Goal: Information Seeking & Learning: Understand process/instructions

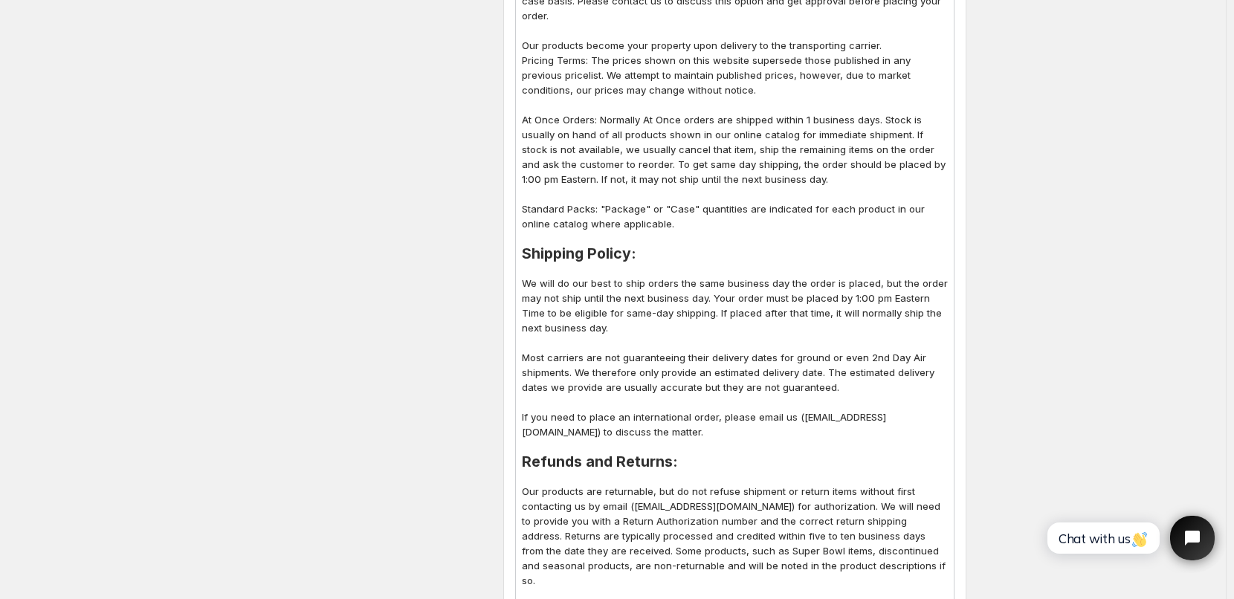
scroll to position [595, 0]
drag, startPoint x: 533, startPoint y: 422, endPoint x: 550, endPoint y: 419, distance: 17.4
click at [550, 419] on p "If you need to place an international order, please email us ([EMAIL_ADDRESS][D…" at bounding box center [735, 425] width 426 height 30
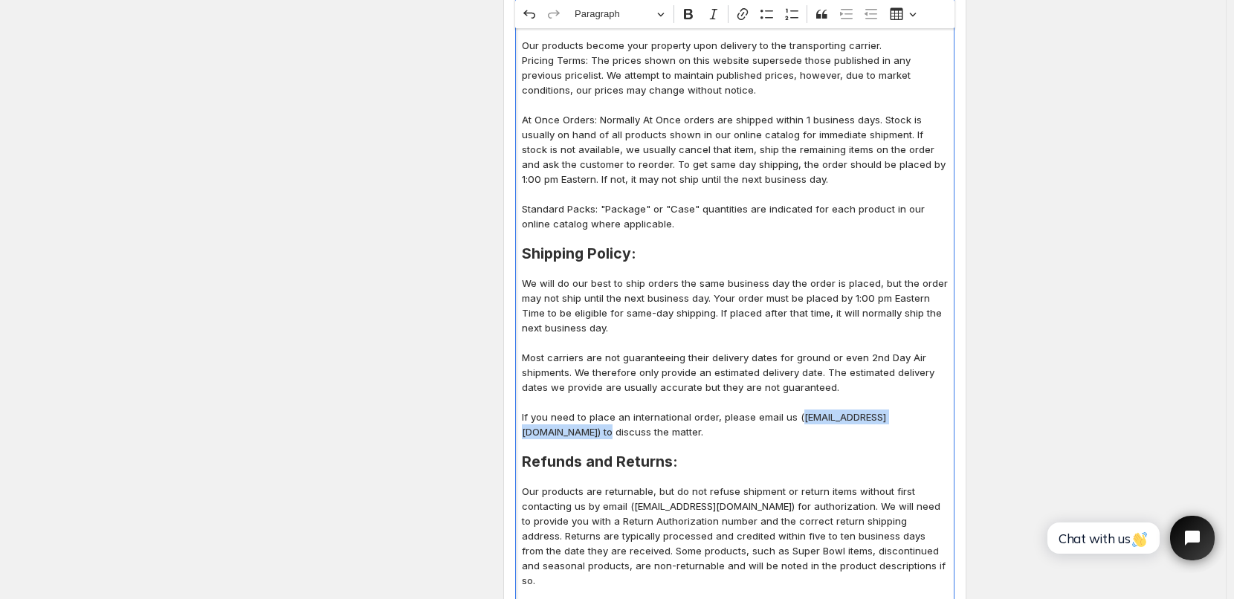
drag, startPoint x: 531, startPoint y: 416, endPoint x: 691, endPoint y: 416, distance: 159.8
click at [691, 416] on p "If you need to place an international order, please email us ([EMAIL_ADDRESS][D…" at bounding box center [735, 425] width 426 height 30
click at [745, 15] on icon "Editor toolbar" at bounding box center [742, 14] width 15 height 15
type input "mailto:[EMAIL_ADDRESS][DOMAIN_NAME]"
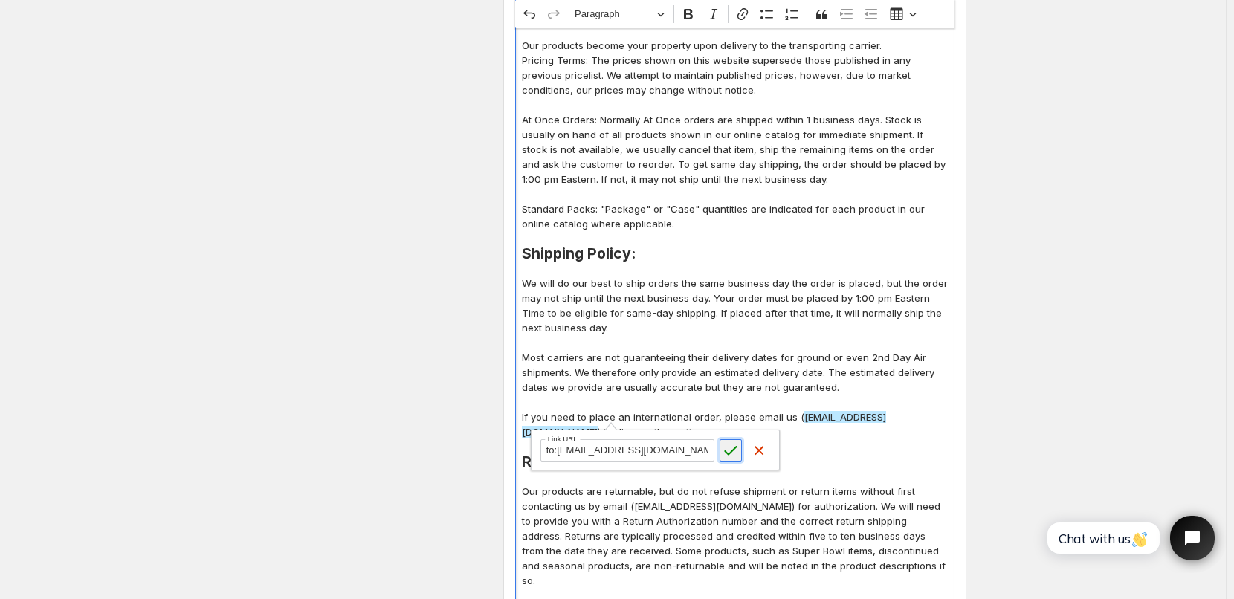
click at [732, 452] on icon "submit" at bounding box center [731, 451] width 13 height 10
click at [860, 395] on p "Editor editing area: main. Press Alt+0 for help." at bounding box center [735, 402] width 426 height 15
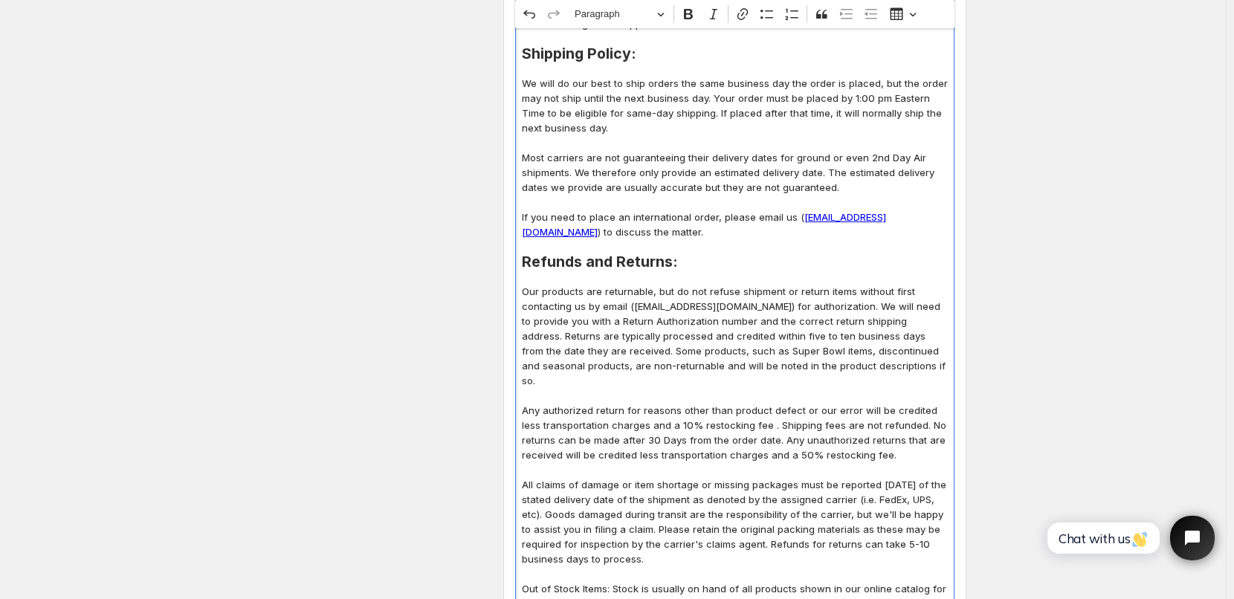
scroll to position [818, 0]
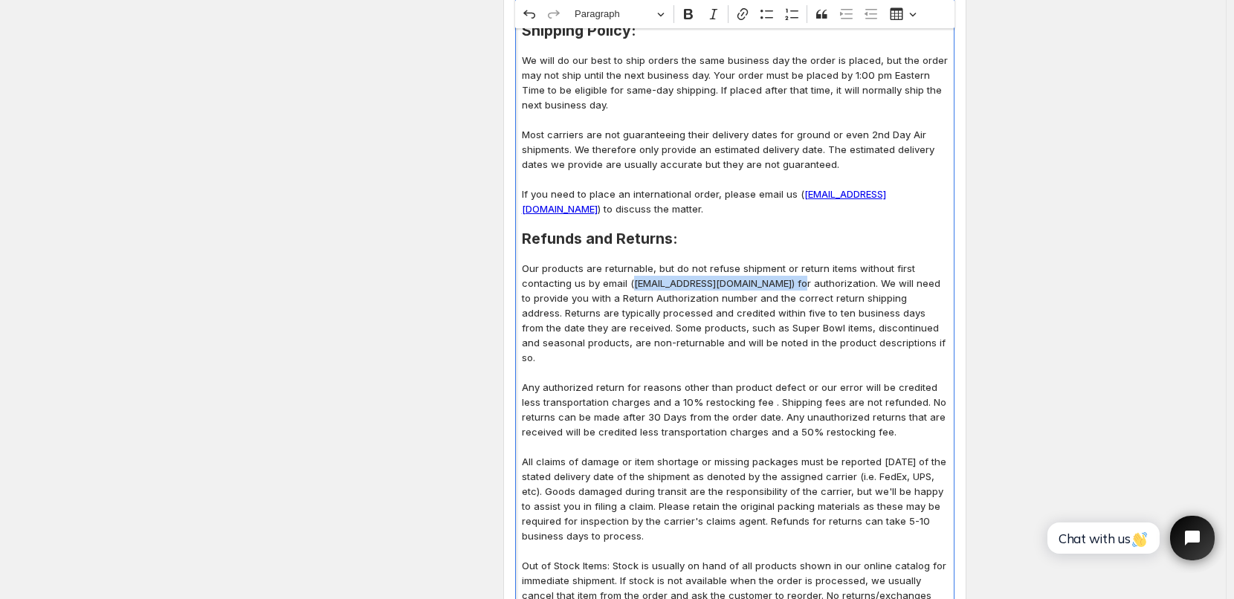
drag, startPoint x: 634, startPoint y: 269, endPoint x: 798, endPoint y: 272, distance: 163.6
click at [798, 272] on p "Our products are returnable, but do not refuse shipment or return items without…" at bounding box center [735, 313] width 426 height 104
click at [746, 17] on icon "Editor toolbar" at bounding box center [742, 14] width 15 height 15
type input "mailto:[EMAIL_ADDRESS][DOMAIN_NAME]"
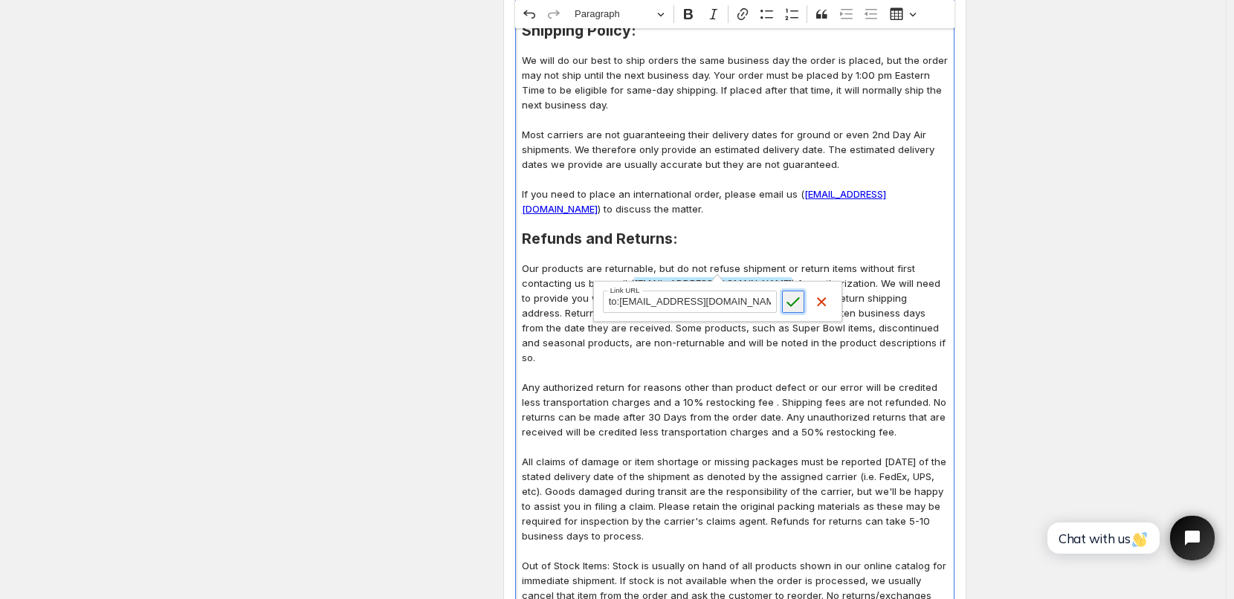
scroll to position [0, 0]
click at [794, 302] on icon "submit" at bounding box center [793, 301] width 15 height 15
click at [726, 380] on p "Any authorized return for reasons other than product defect or our error will b…" at bounding box center [735, 409] width 426 height 59
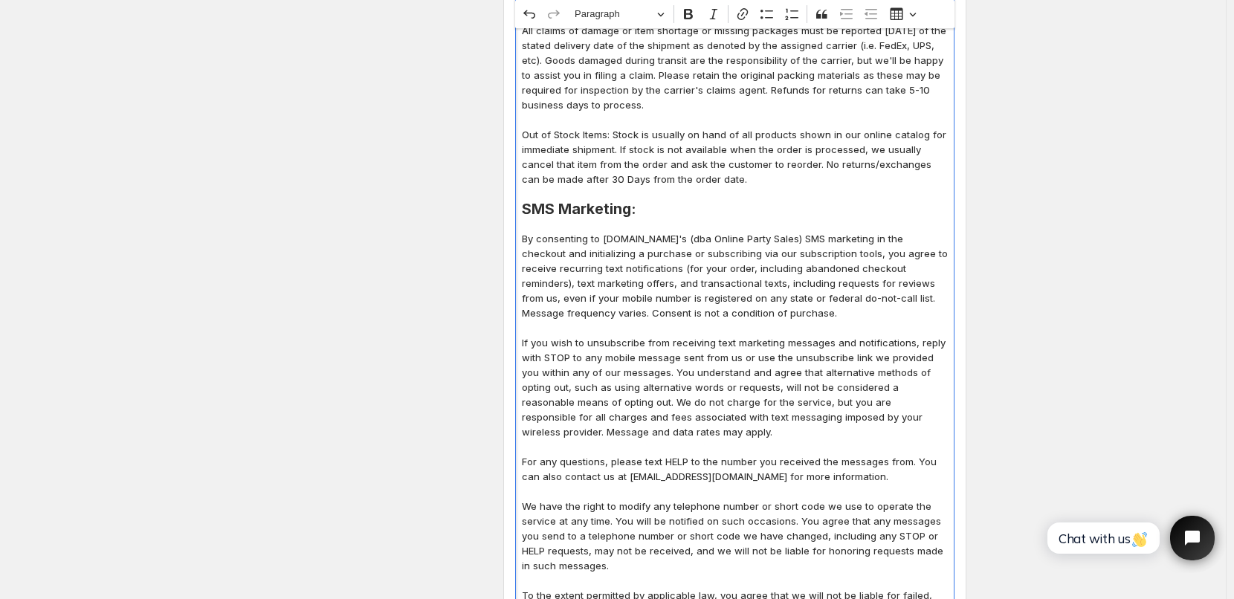
scroll to position [1264, 0]
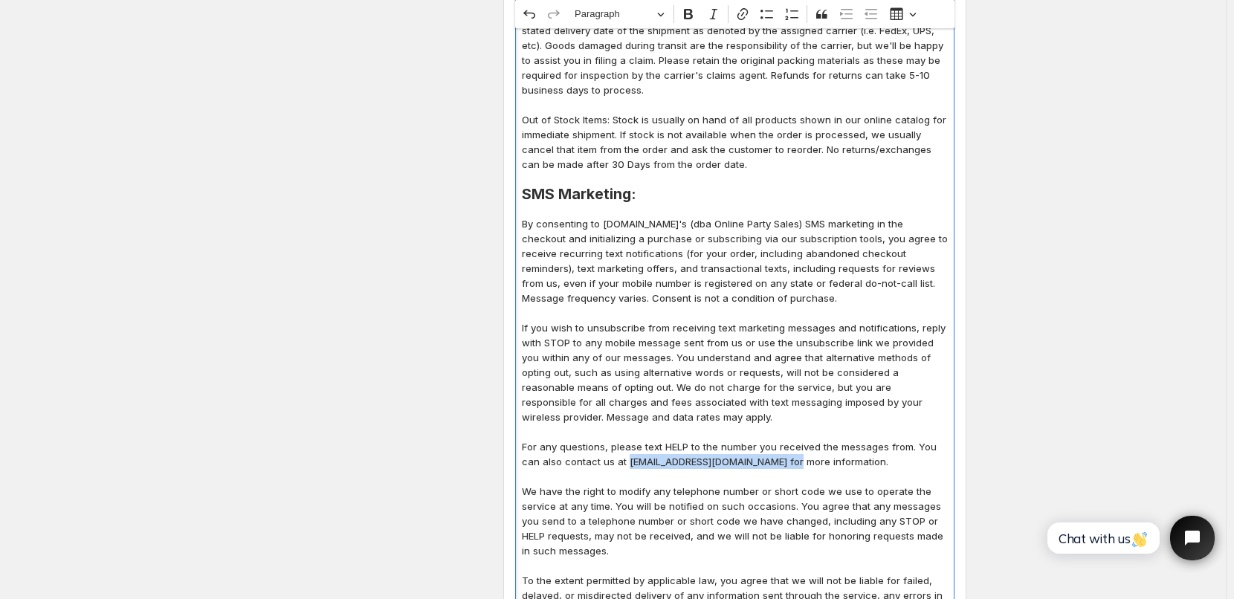
drag, startPoint x: 630, startPoint y: 432, endPoint x: 795, endPoint y: 437, distance: 165.9
click at [795, 439] on p "For any questions, please text HELP to the number you received the messages fro…" at bounding box center [735, 454] width 426 height 30
click at [747, 19] on icon "Editor toolbar" at bounding box center [742, 14] width 15 height 15
type input "mailto:[EMAIL_ADDRESS][DOMAIN_NAME]"
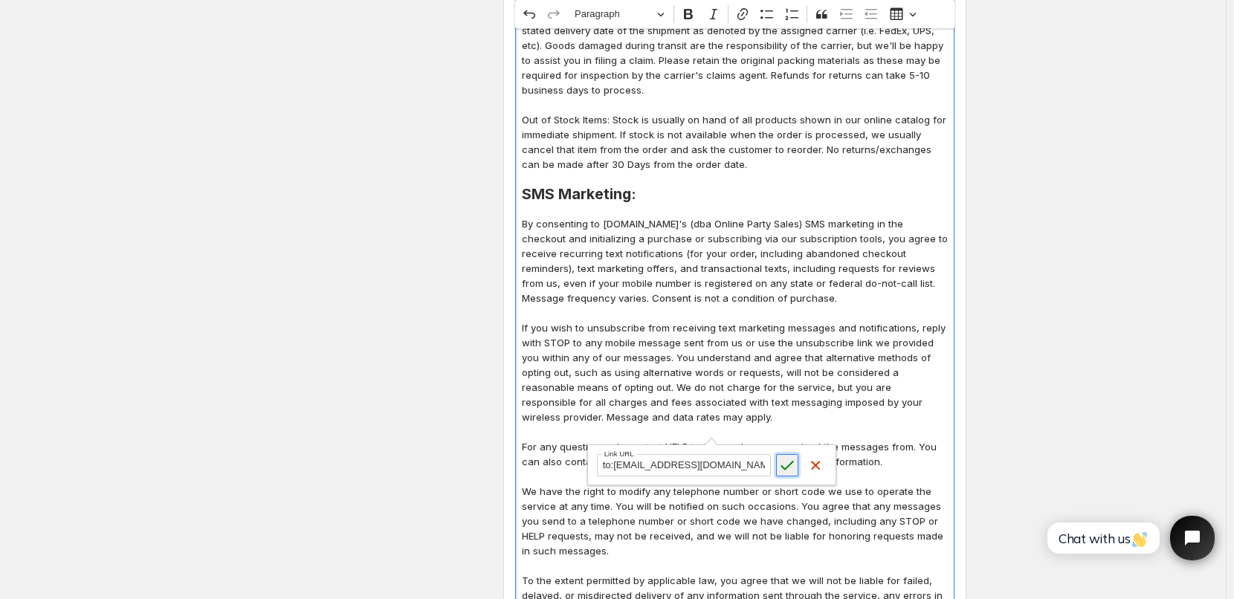
click at [790, 462] on icon "submit" at bounding box center [787, 465] width 15 height 15
click at [854, 352] on p "If you wish to unsubscribe from receiving text marketing messages and notificat…" at bounding box center [735, 372] width 426 height 104
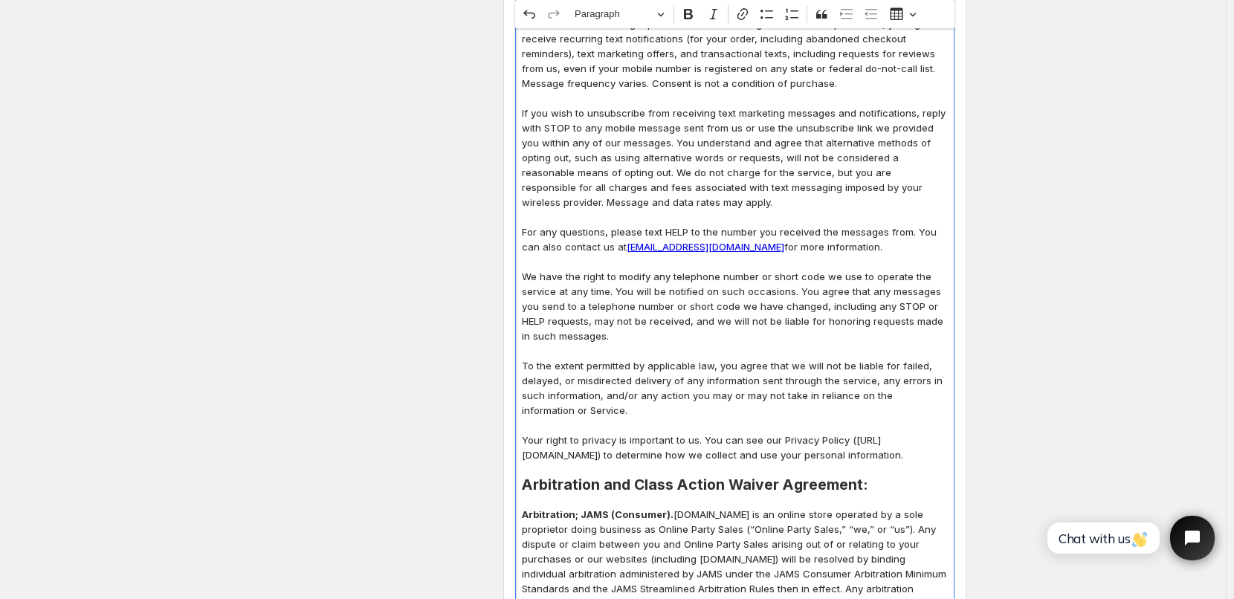
scroll to position [1487, 0]
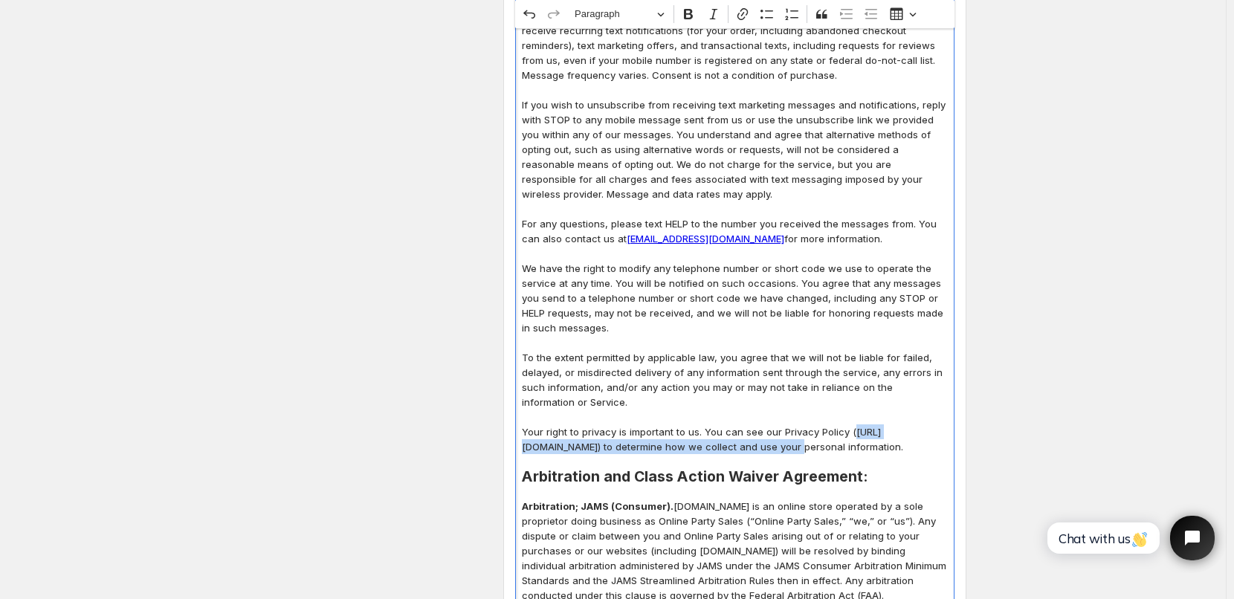
drag, startPoint x: 529, startPoint y: 417, endPoint x: 831, endPoint y: 423, distance: 301.9
click at [831, 425] on p "Your right to privacy is important to us. You can see our Privacy Policy ([URL]…" at bounding box center [735, 440] width 426 height 30
copy p "[URL][DOMAIN_NAME]"
click at [745, 15] on icon "Editor toolbar" at bounding box center [742, 14] width 15 height 15
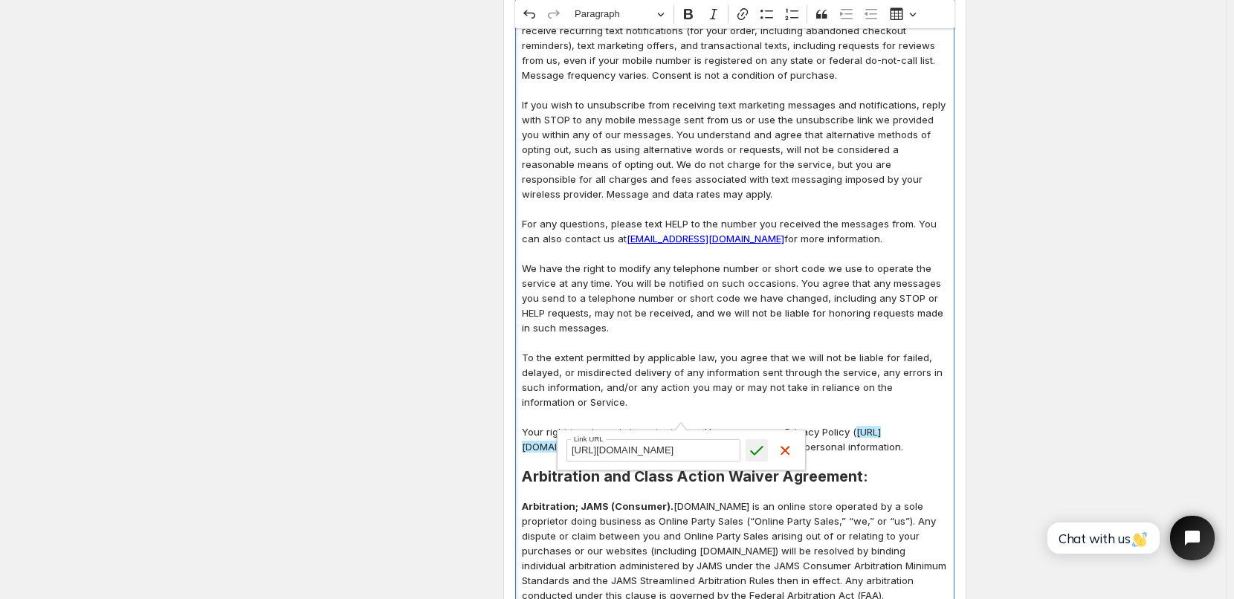
type input "[URL][DOMAIN_NAME]"
click at [758, 446] on icon "submit" at bounding box center [756, 450] width 15 height 15
click at [913, 367] on p "To the extent permitted by applicable law, you agree that we will not be liable…" at bounding box center [735, 379] width 426 height 59
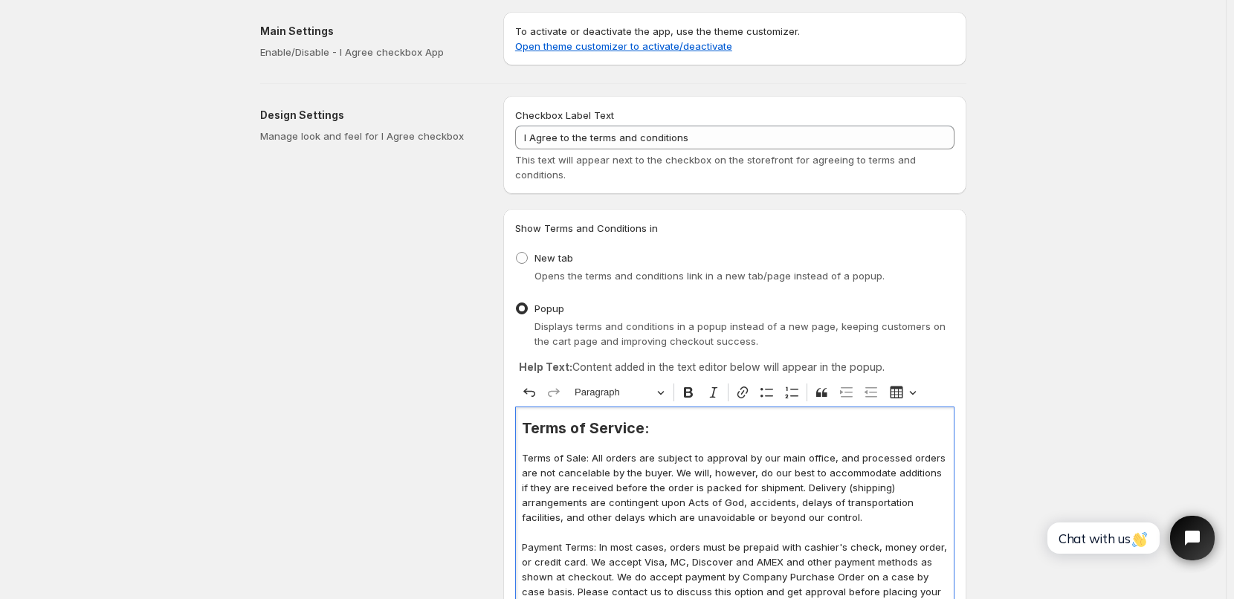
scroll to position [0, 0]
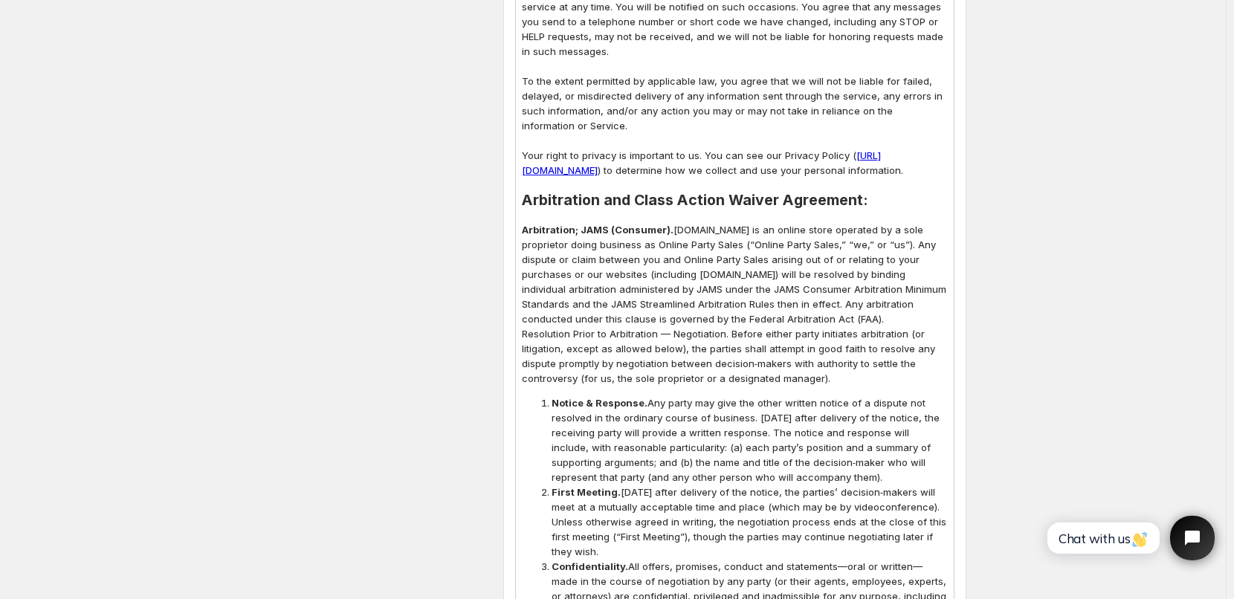
scroll to position [1784, 0]
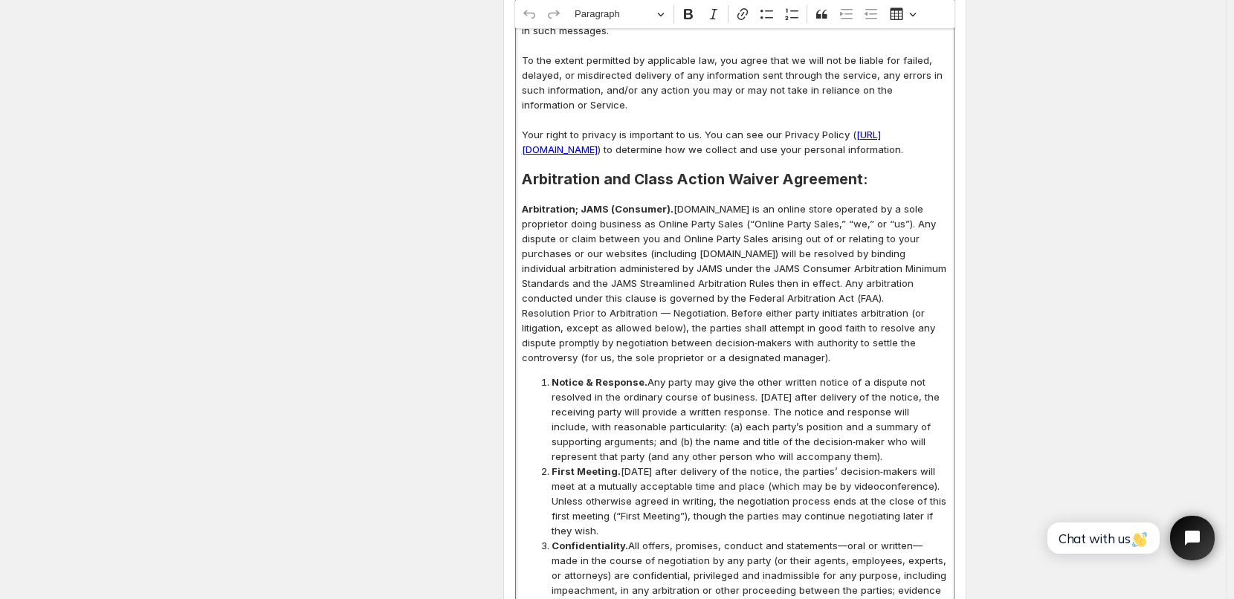
click at [736, 136] on p "Your right to privacy is important to us. You can see our Privacy Policy ( http…" at bounding box center [735, 142] width 426 height 30
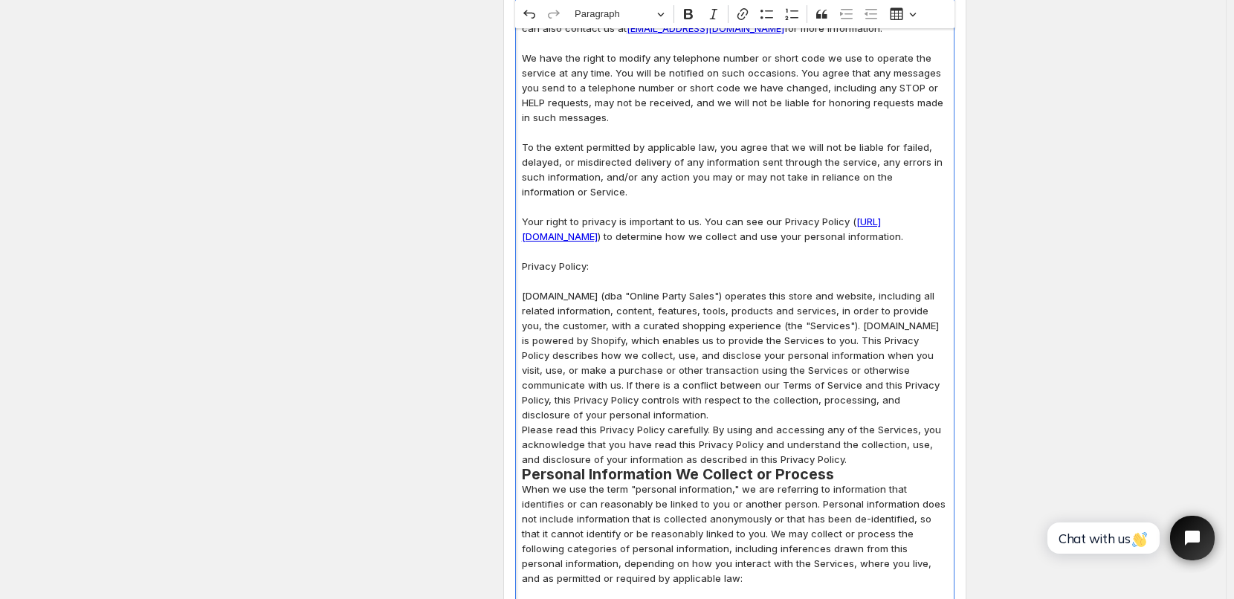
scroll to position [1675, 0]
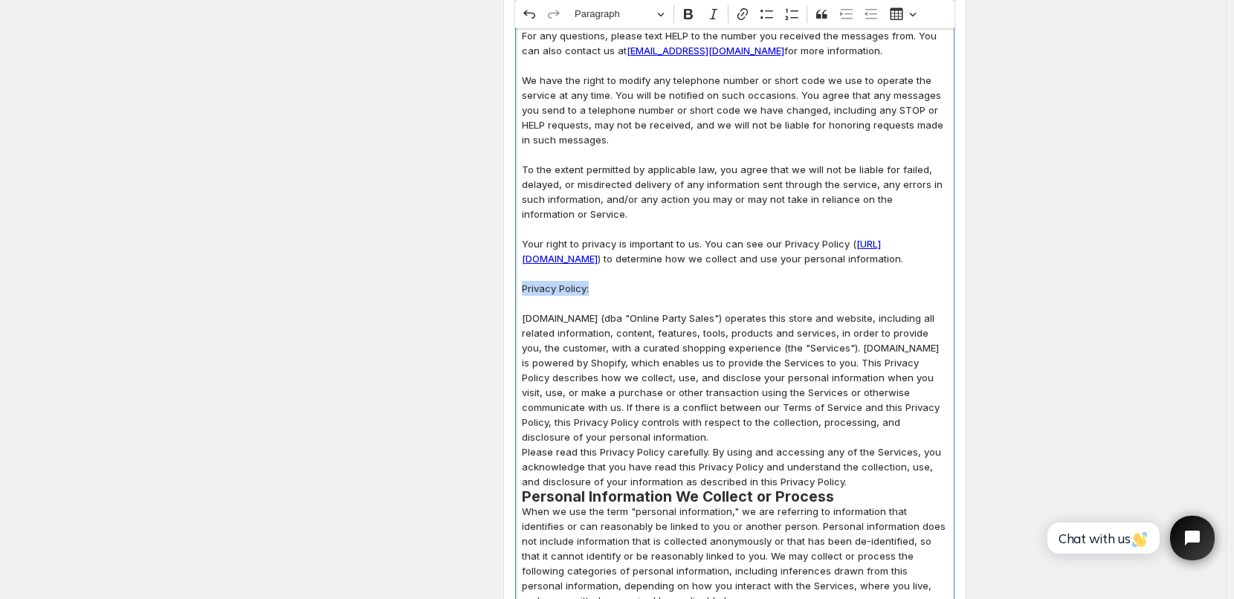
drag, startPoint x: 526, startPoint y: 272, endPoint x: 613, endPoint y: 272, distance: 86.2
click at [613, 281] on p "Privacy Policy:" at bounding box center [735, 288] width 426 height 15
click at [651, 21] on span "Paragraph" at bounding box center [613, 14] width 77 height 18
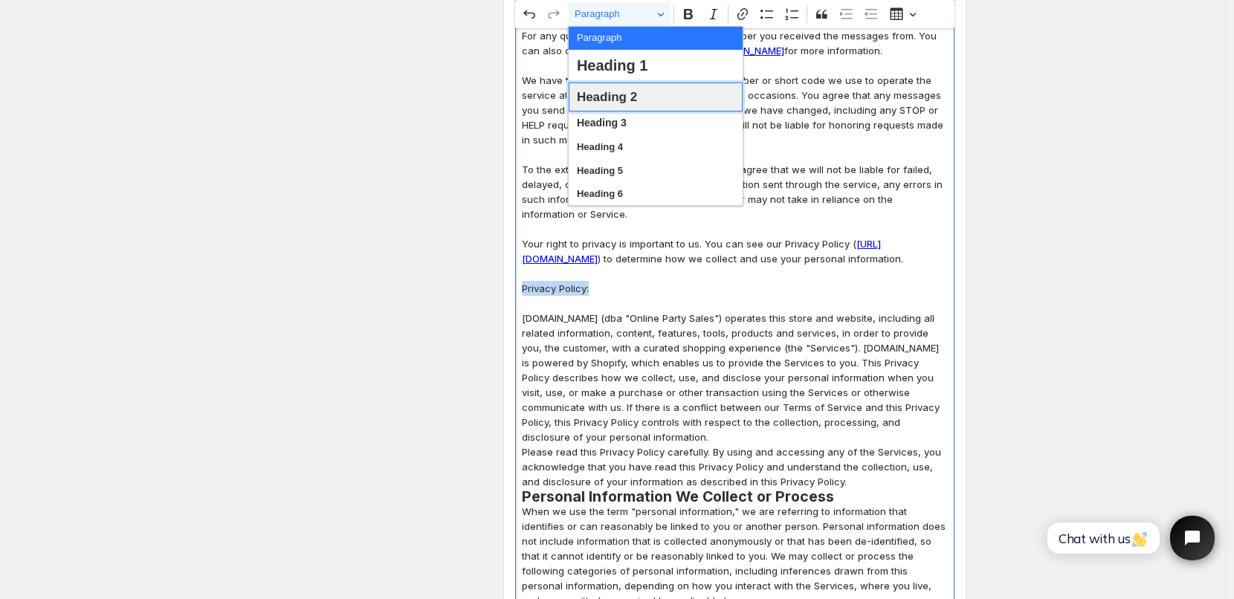
click at [601, 98] on span "Heading 2" at bounding box center [607, 96] width 60 height 23
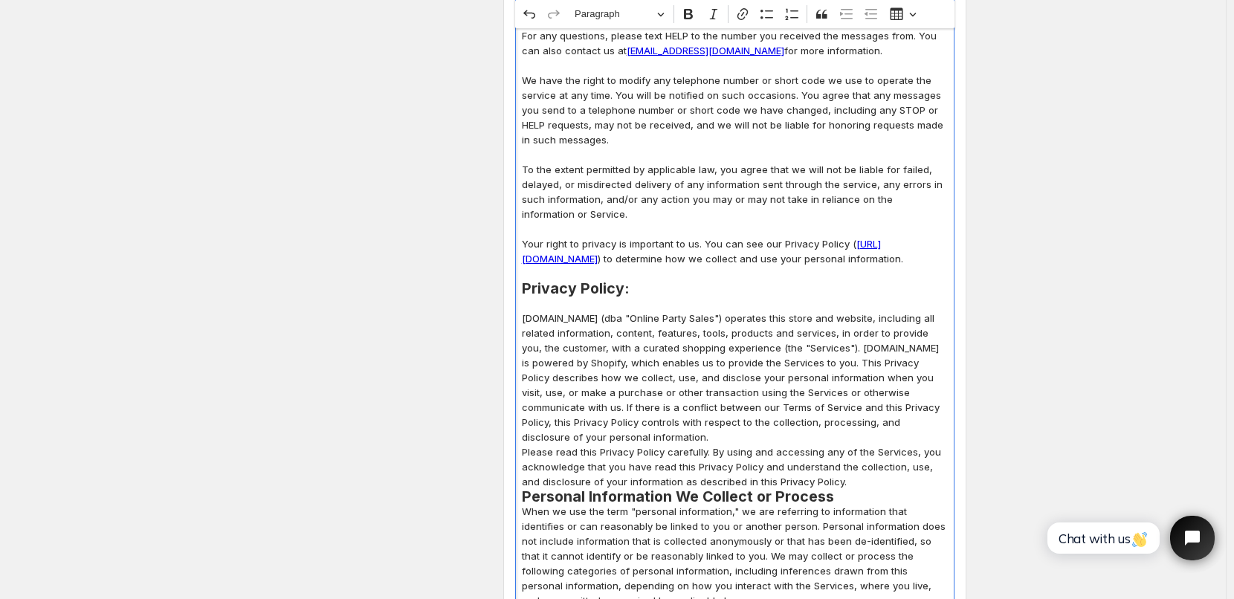
click at [686, 236] on p "Your right to privacy is important to us. You can see our Privacy Policy ( http…" at bounding box center [735, 251] width 426 height 30
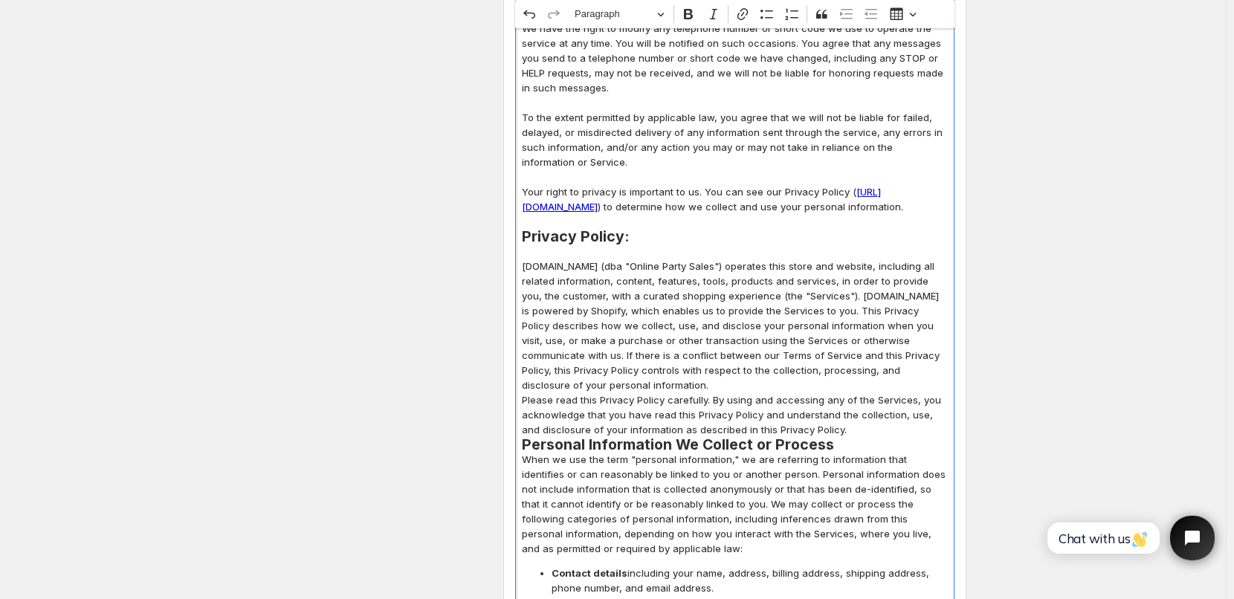
scroll to position [1824, 0]
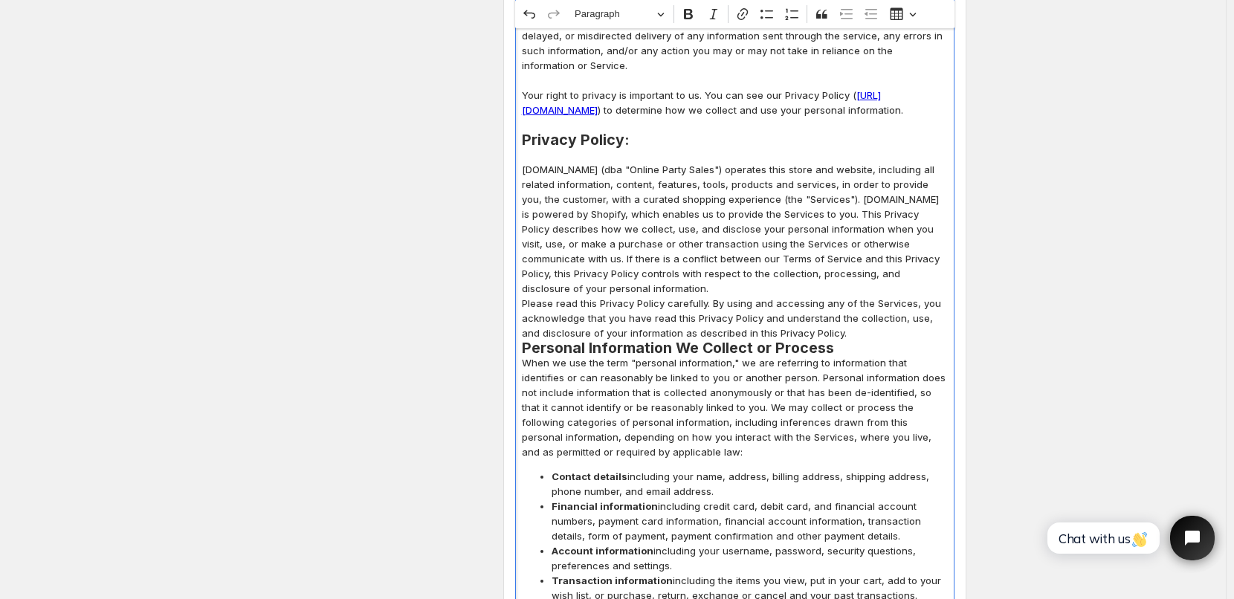
click at [827, 315] on p "Please read this Privacy Policy carefully. By using and accessing any of the Se…" at bounding box center [735, 318] width 426 height 45
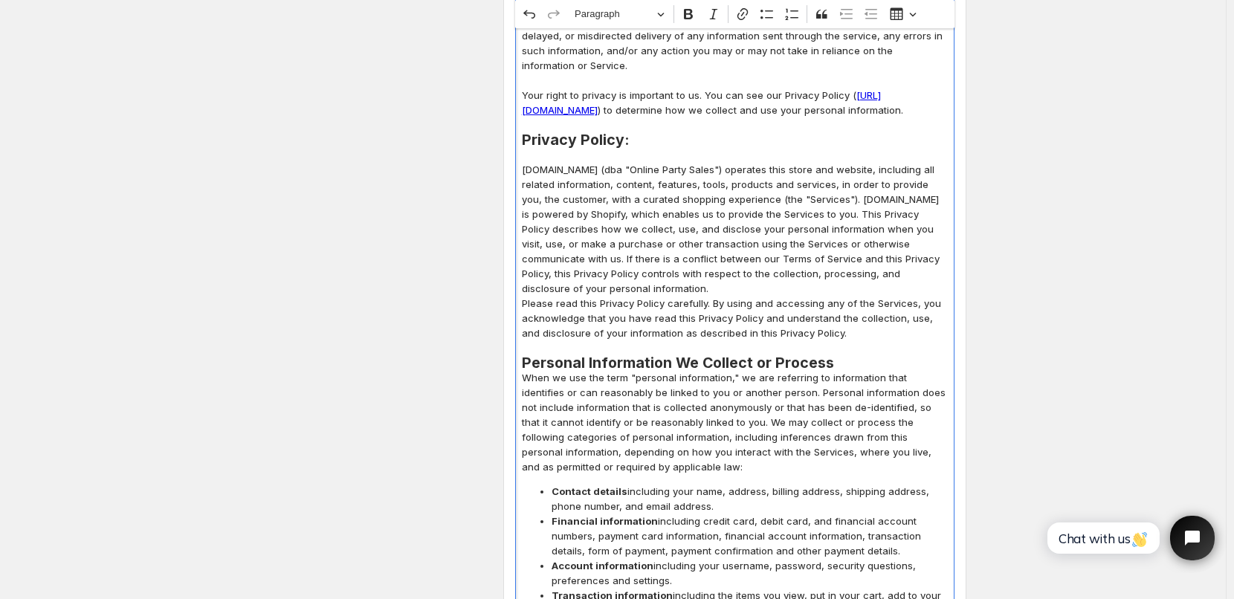
click at [836, 355] on h2 "Personal Information We Collect or Process" at bounding box center [735, 362] width 426 height 15
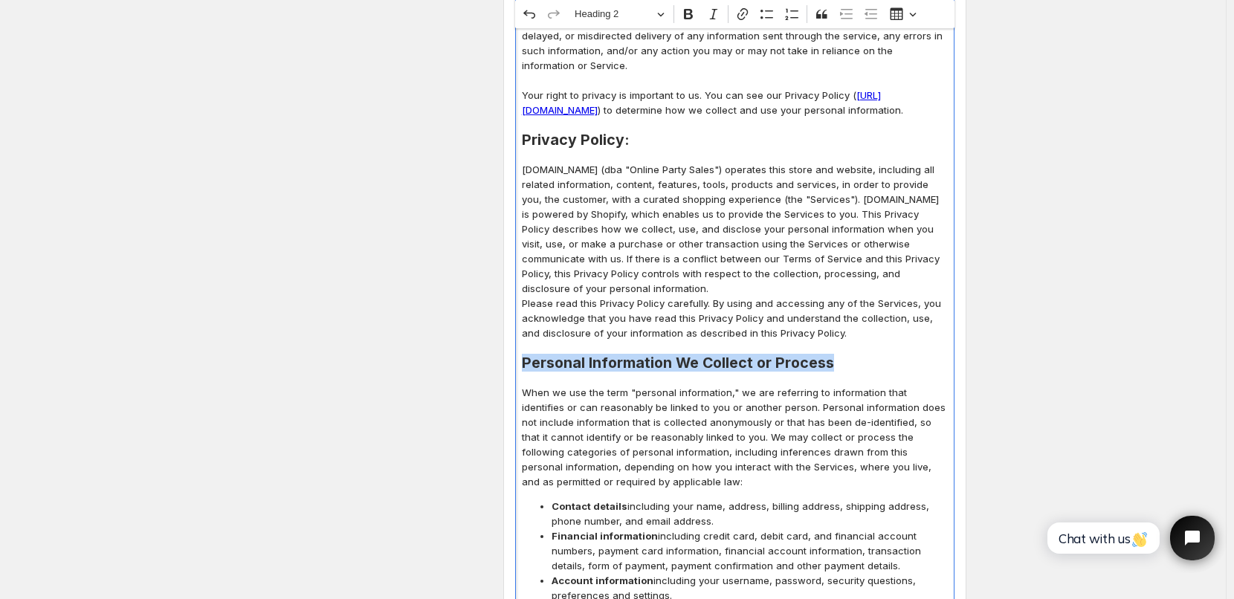
drag, startPoint x: 523, startPoint y: 347, endPoint x: 830, endPoint y: 349, distance: 307.1
click at [662, 17] on button "Heading 2" at bounding box center [619, 14] width 103 height 23
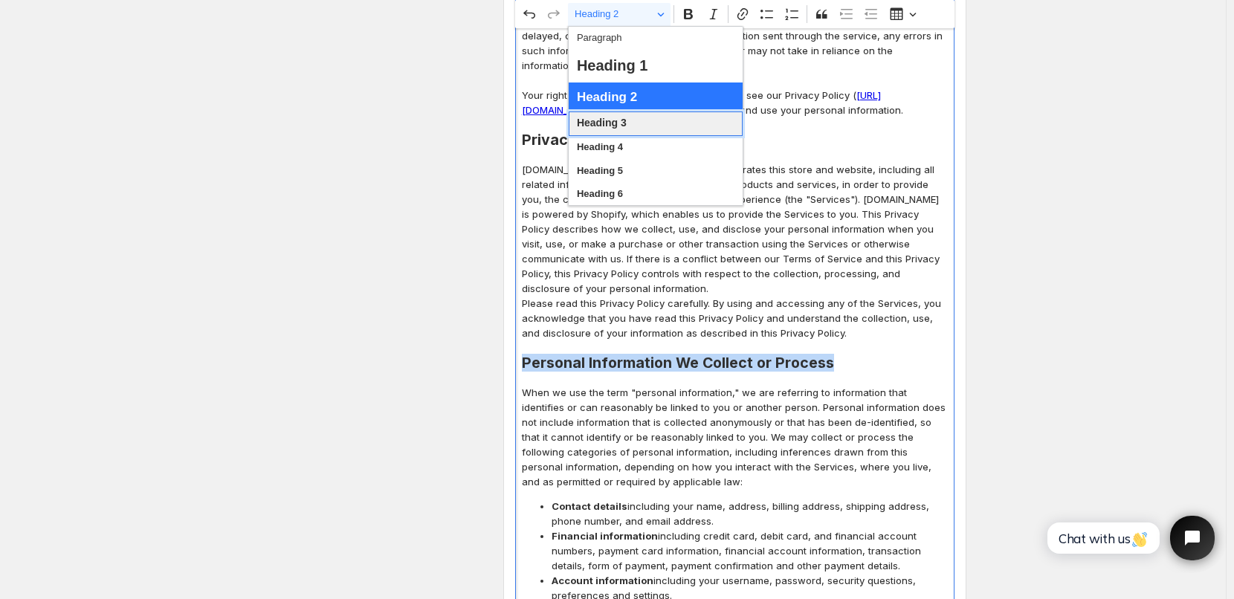
click at [624, 126] on span "Heading 3" at bounding box center [602, 123] width 50 height 19
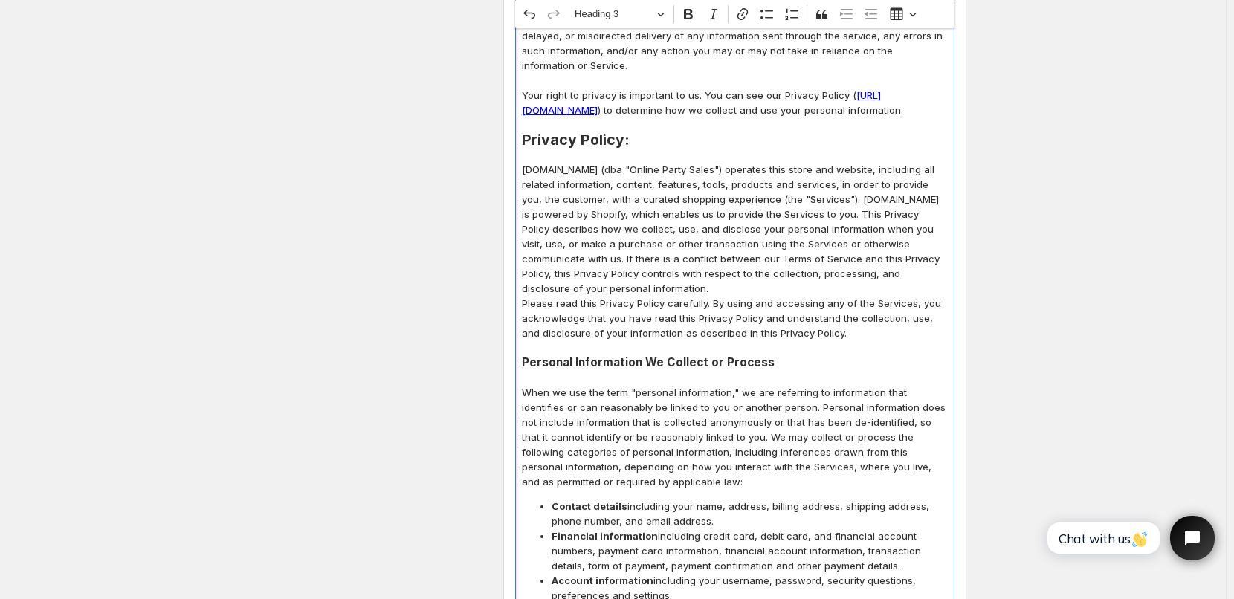
click at [789, 184] on p "BulkPartyDecorations.com (dba "Online Party Sales") operates this store and web…" at bounding box center [735, 229] width 426 height 134
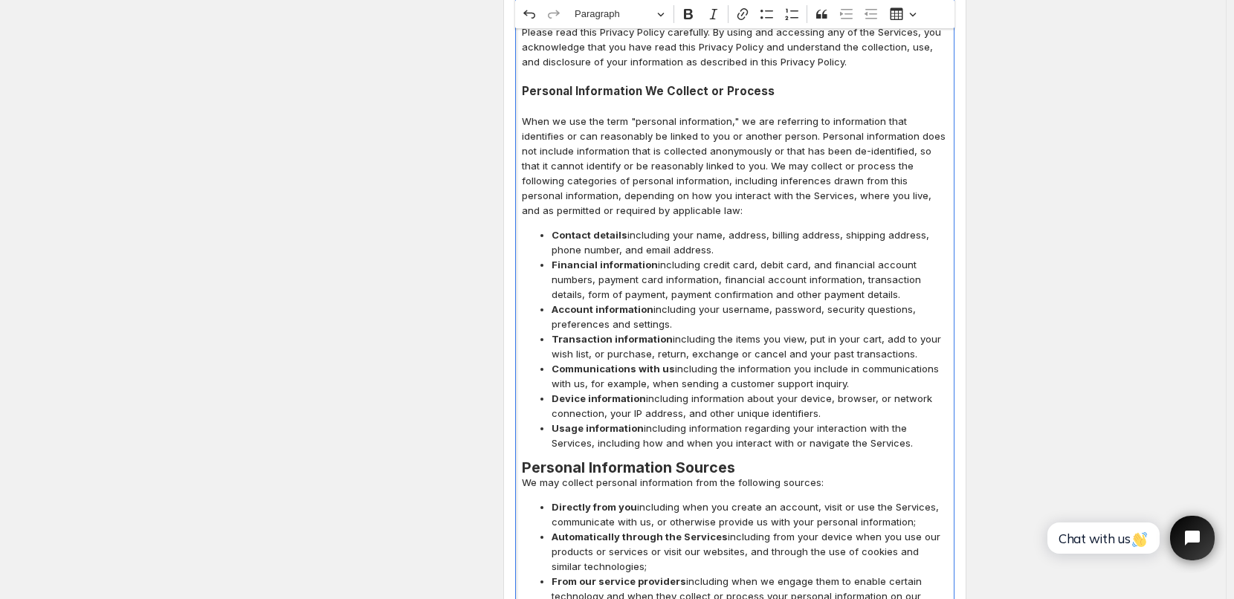
scroll to position [2121, 0]
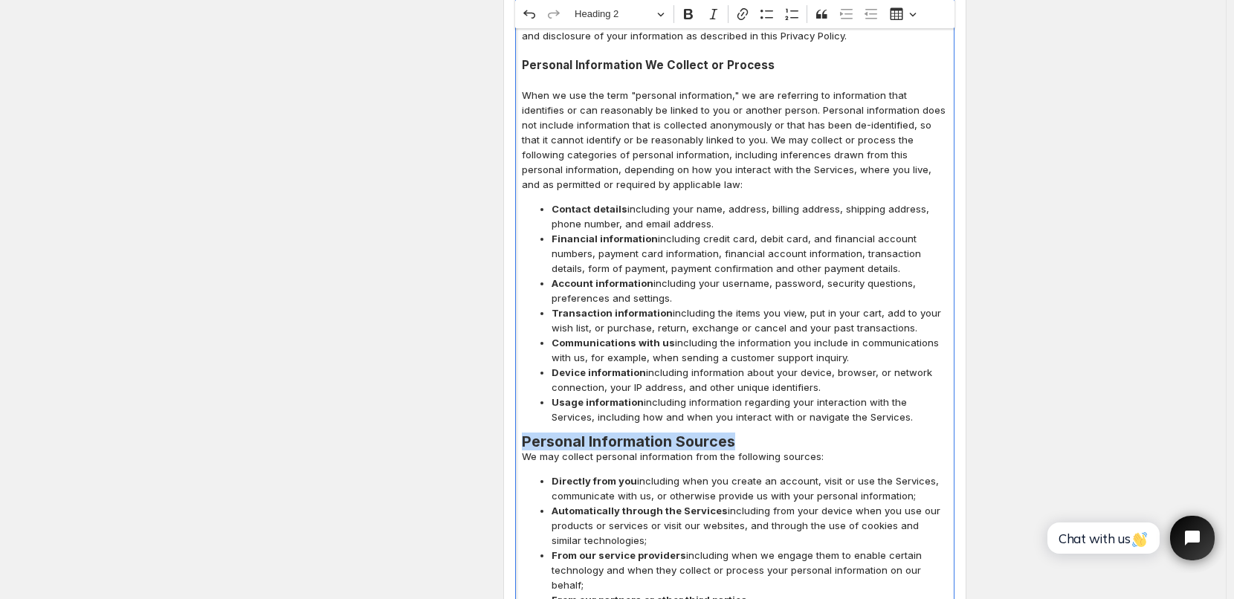
drag, startPoint x: 526, startPoint y: 422, endPoint x: 737, endPoint y: 422, distance: 211.1
click at [737, 434] on h2 "Personal Information Sources" at bounding box center [735, 441] width 426 height 15
click at [668, 13] on button "Heading 2" at bounding box center [619, 14] width 103 height 23
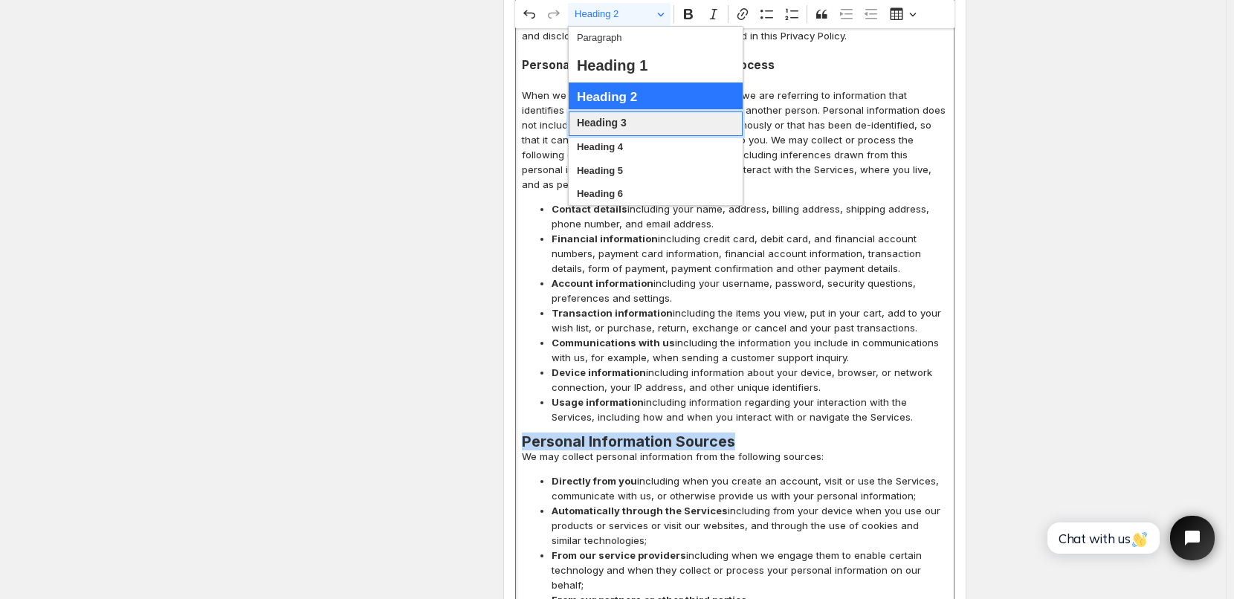
click at [619, 127] on span "Heading 3" at bounding box center [602, 123] width 50 height 19
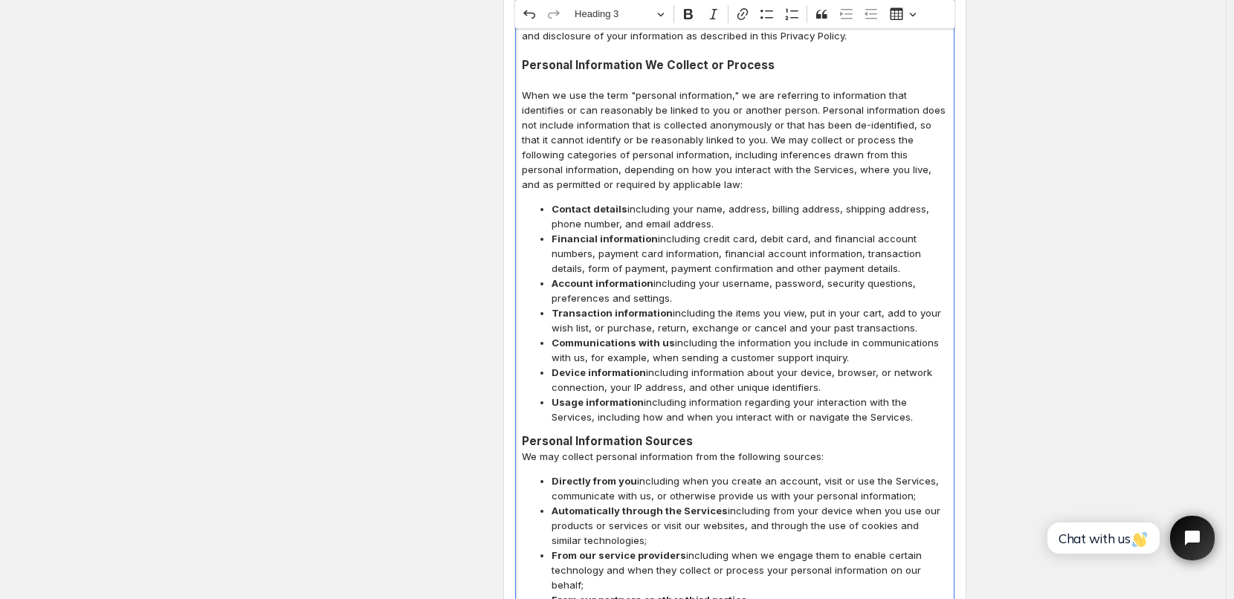
click at [702, 434] on h3 "Personal Information Sources" at bounding box center [735, 441] width 426 height 15
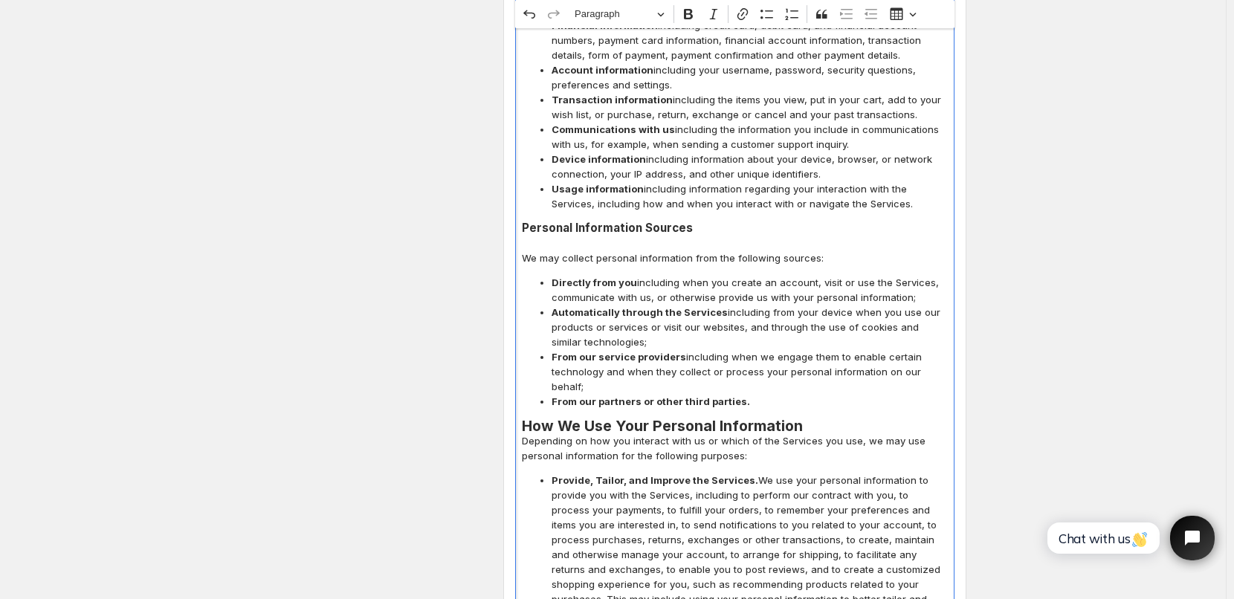
scroll to position [2344, 0]
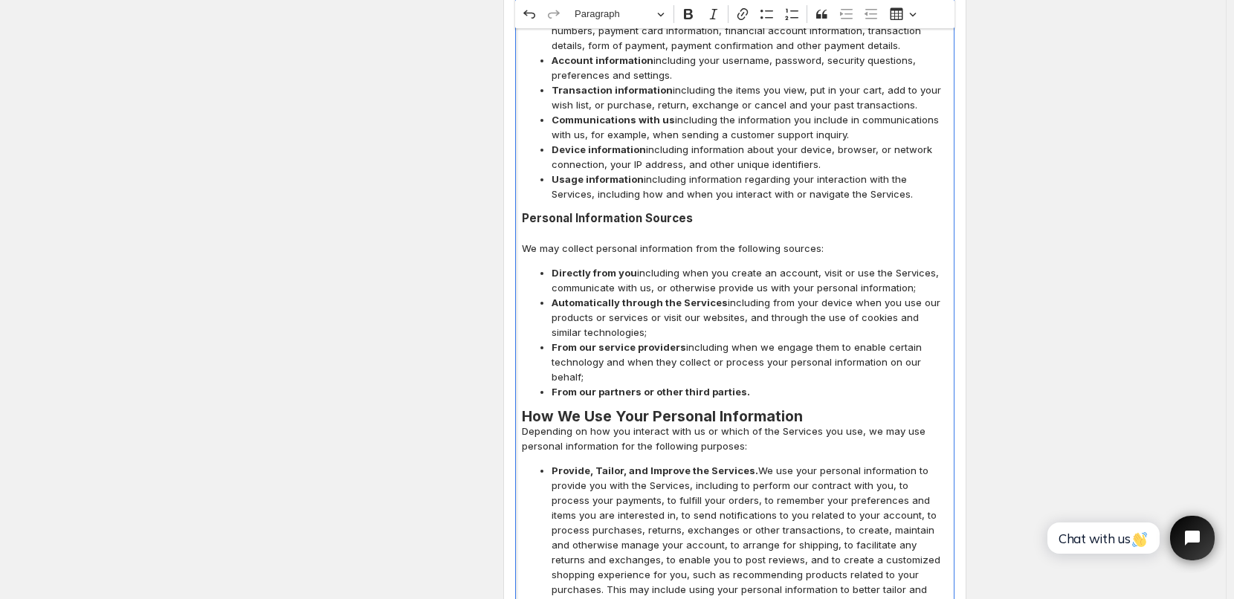
click at [805, 409] on h2 "How We Use Your Personal Information" at bounding box center [735, 416] width 426 height 15
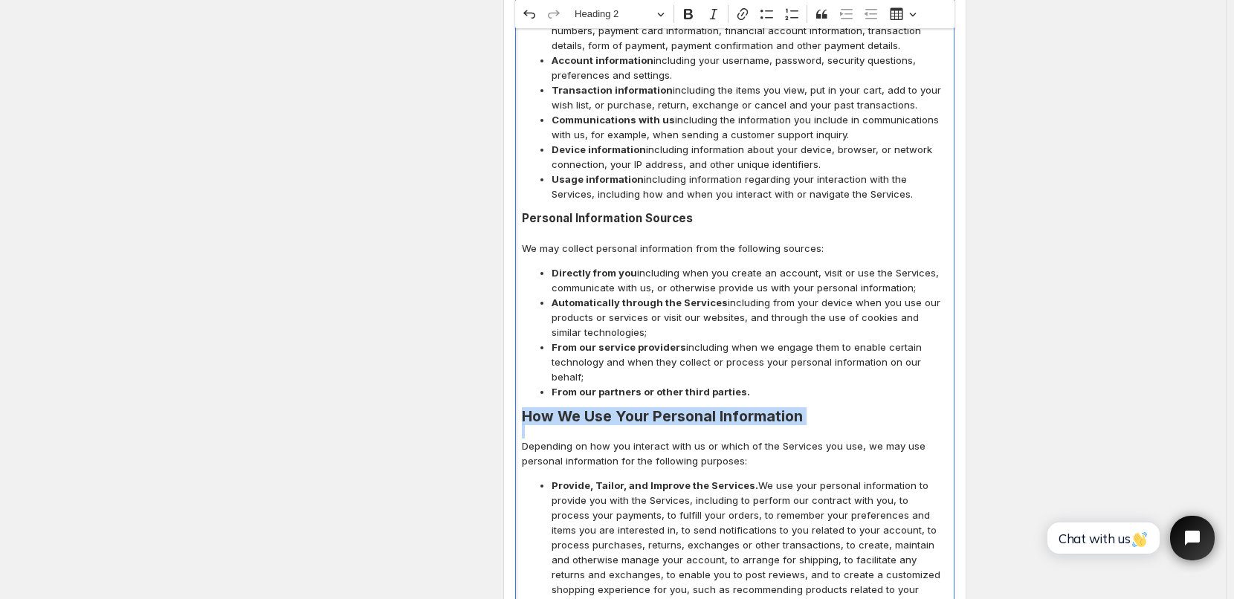
drag, startPoint x: 528, startPoint y: 381, endPoint x: 813, endPoint y: 394, distance: 285.0
click at [665, 15] on button "Heading 2" at bounding box center [619, 14] width 103 height 23
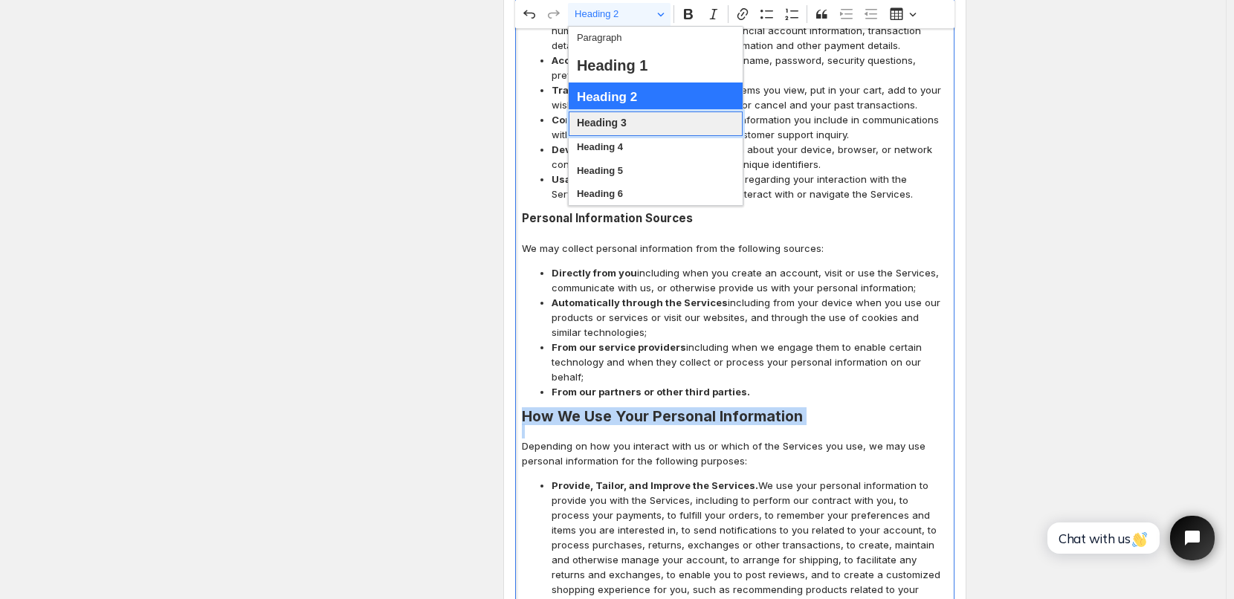
click at [608, 125] on span "Heading 3" at bounding box center [602, 123] width 50 height 19
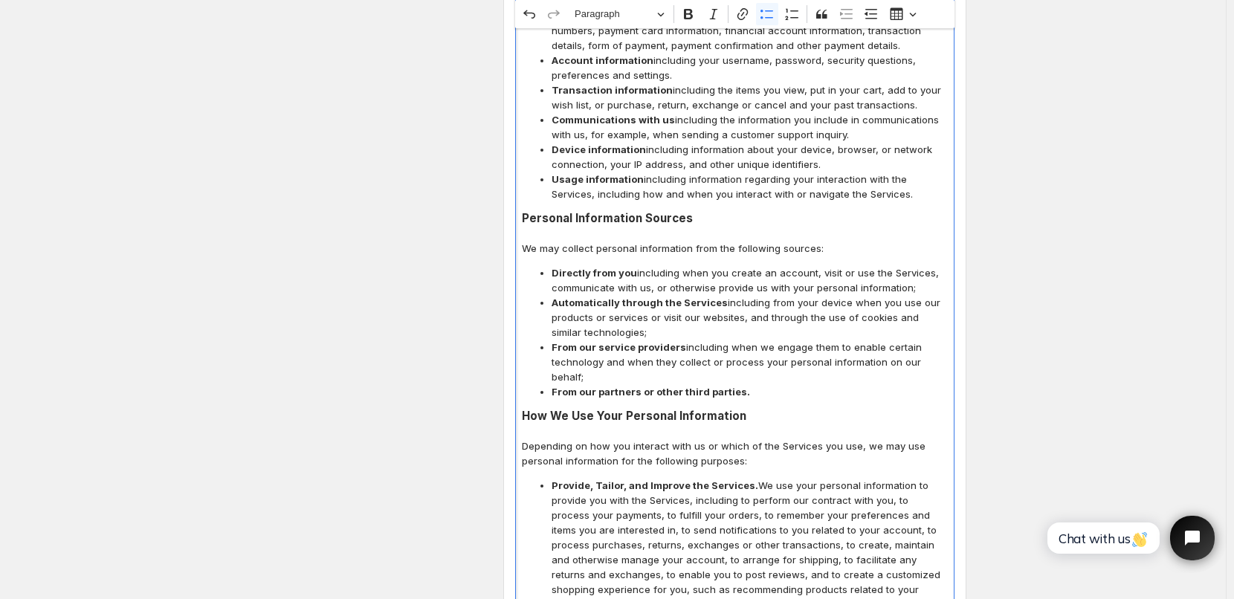
click at [759, 265] on span "Directly from you including when you create an account, visit or use the Servic…" at bounding box center [750, 280] width 396 height 30
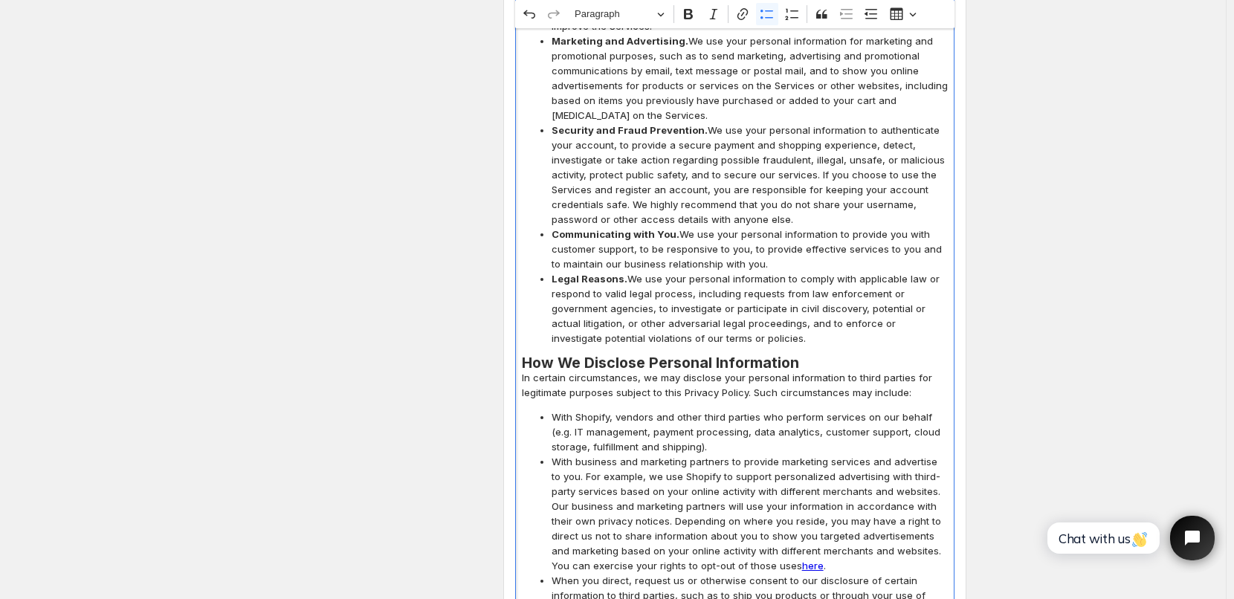
scroll to position [2939, 0]
click at [804, 354] on h2 "How We Disclose Personal Information" at bounding box center [735, 361] width 426 height 15
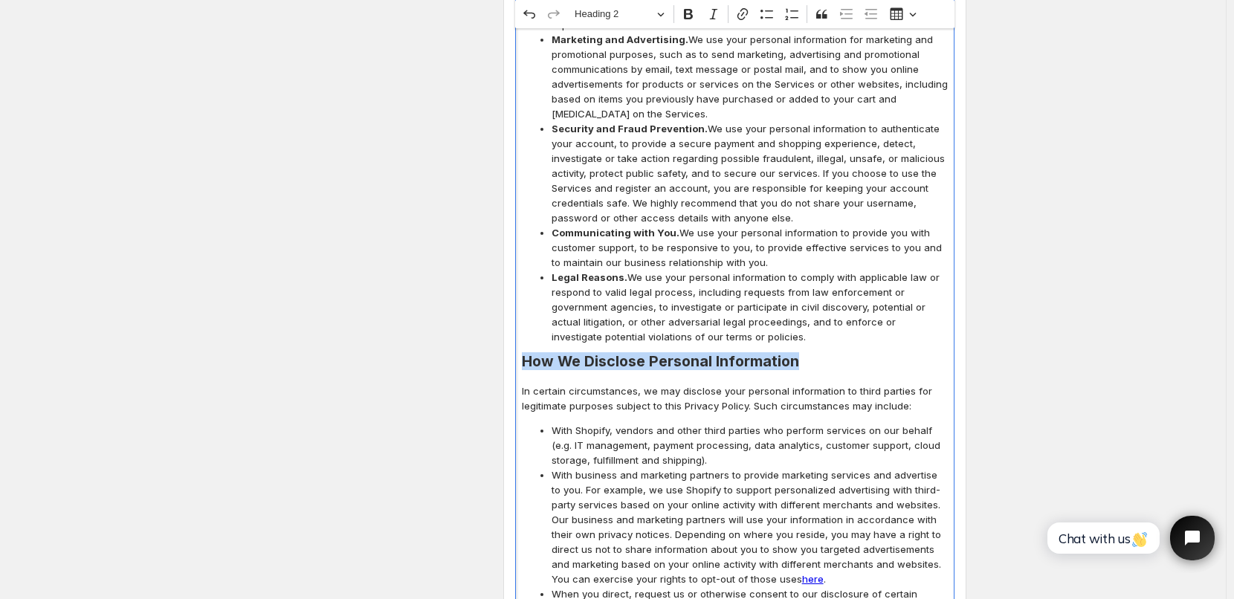
drag, startPoint x: 529, startPoint y: 317, endPoint x: 804, endPoint y: 317, distance: 275.1
click at [804, 354] on h2 "How We Disclose Personal Information" at bounding box center [735, 361] width 426 height 15
click at [651, 17] on span "Heading 2" at bounding box center [613, 14] width 77 height 18
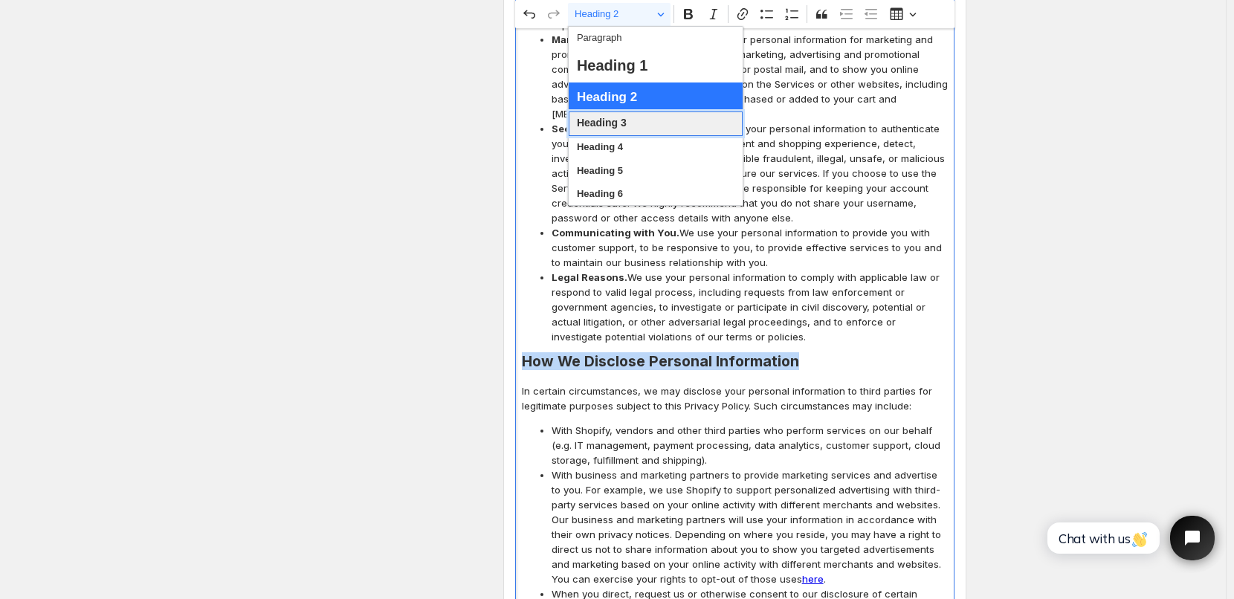
click at [614, 125] on span "Heading 3" at bounding box center [602, 123] width 50 height 19
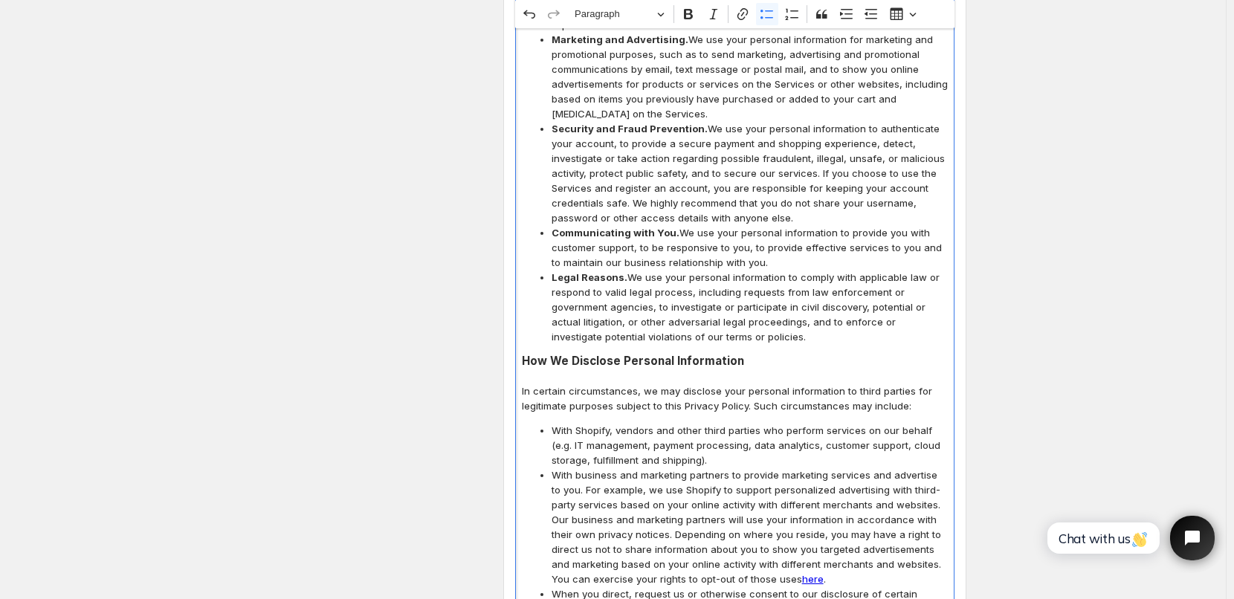
click at [764, 225] on span "Communicating with You. We use your personal information to provide you with cu…" at bounding box center [750, 247] width 396 height 45
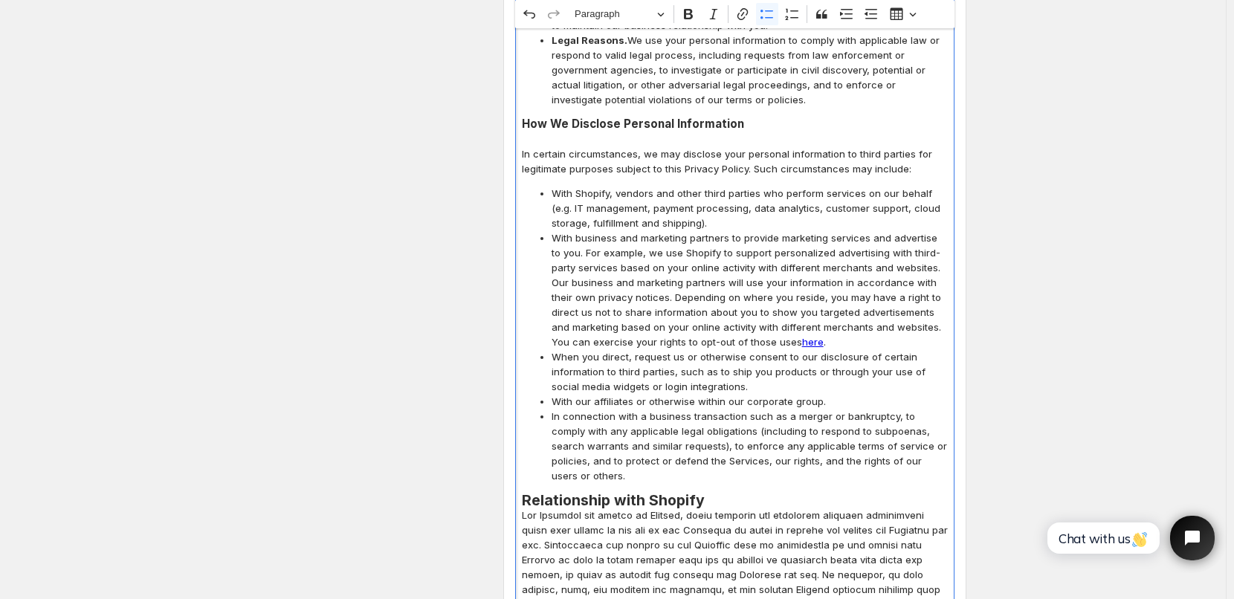
scroll to position [3236, 0]
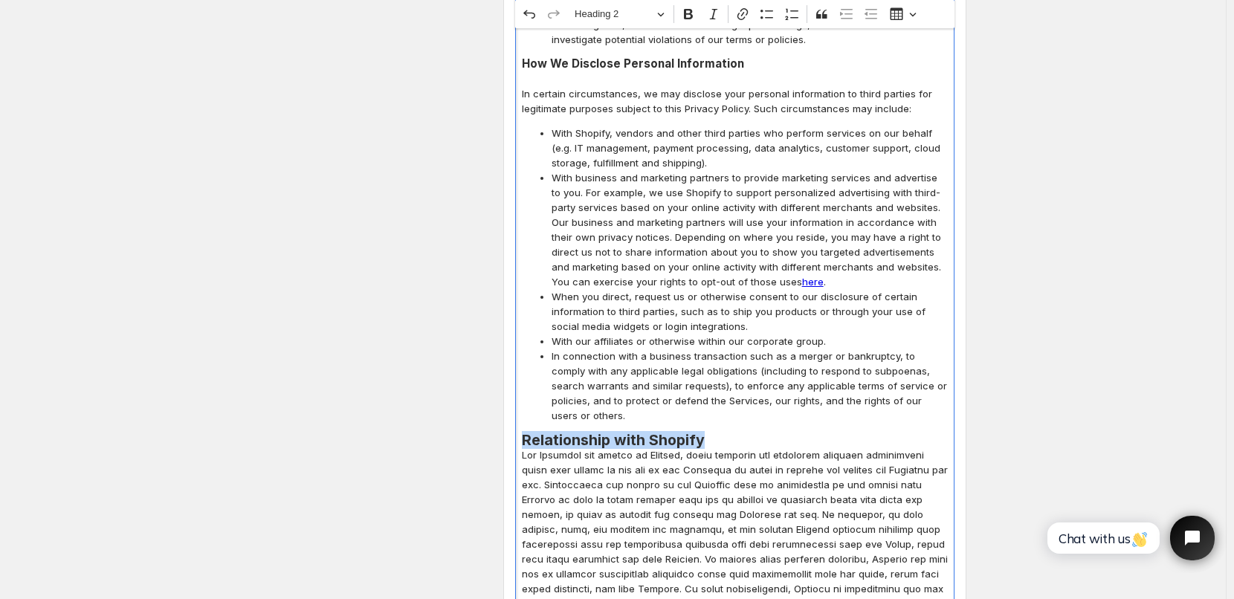
drag, startPoint x: 526, startPoint y: 376, endPoint x: 712, endPoint y: 375, distance: 186.6
click at [712, 433] on h2 "Relationship with Shopify" at bounding box center [735, 440] width 426 height 15
click at [623, 16] on span "Heading 2" at bounding box center [613, 14] width 77 height 18
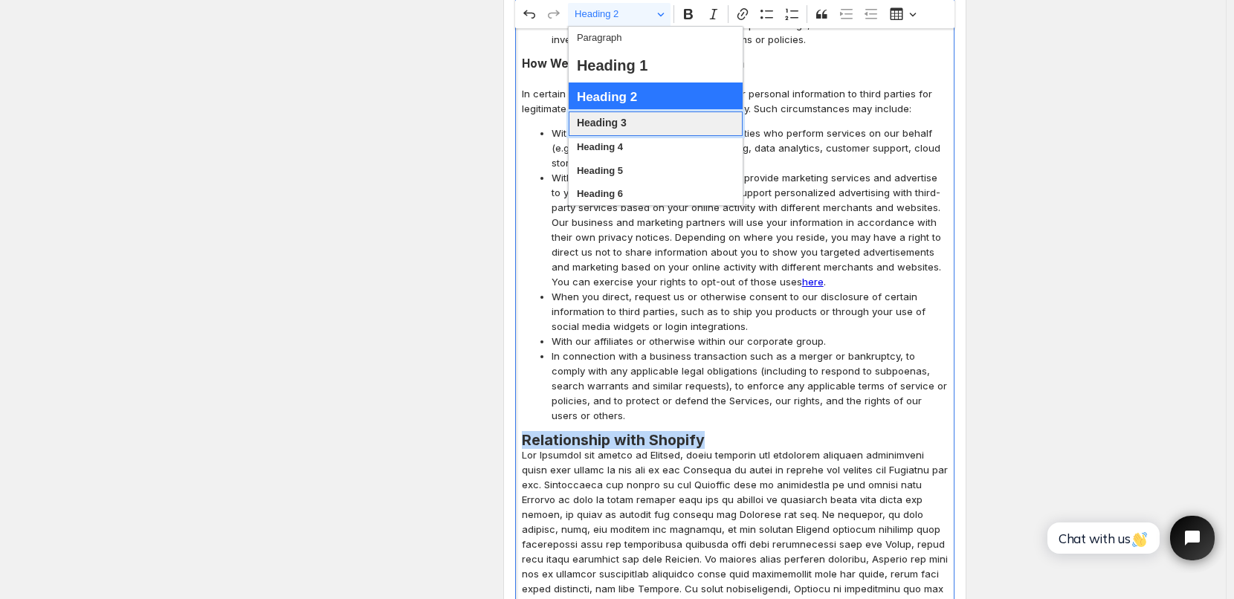
click at [610, 128] on span "Heading 3" at bounding box center [602, 123] width 50 height 19
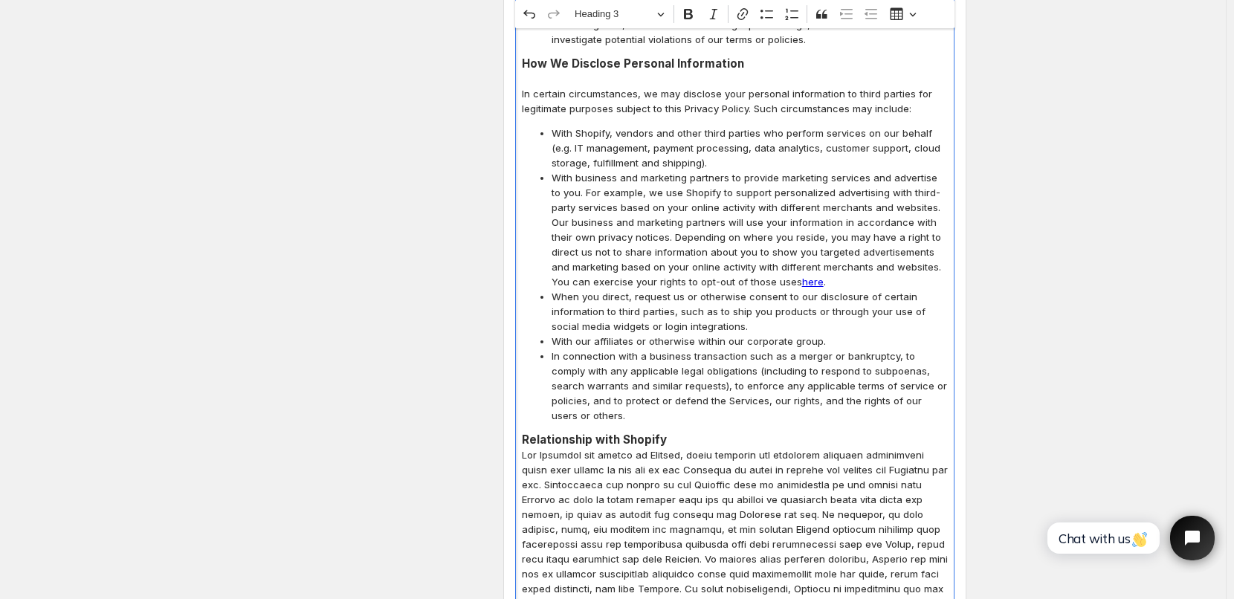
click at [671, 433] on h3 "Relationship with Shopify" at bounding box center [735, 440] width 426 height 15
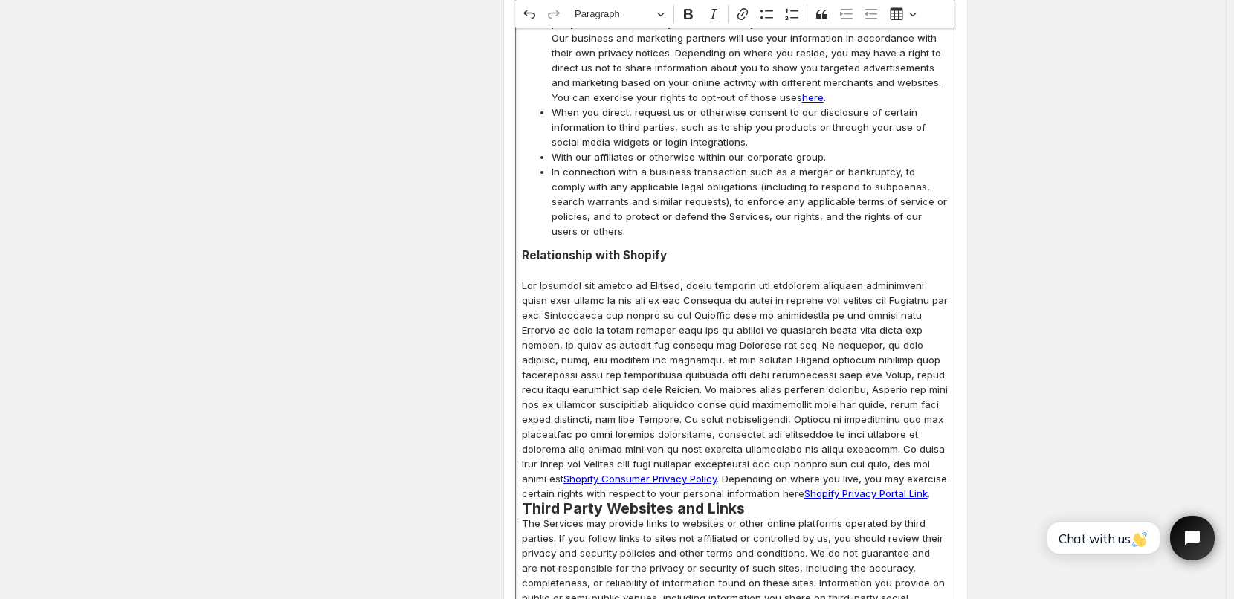
scroll to position [3459, 0]
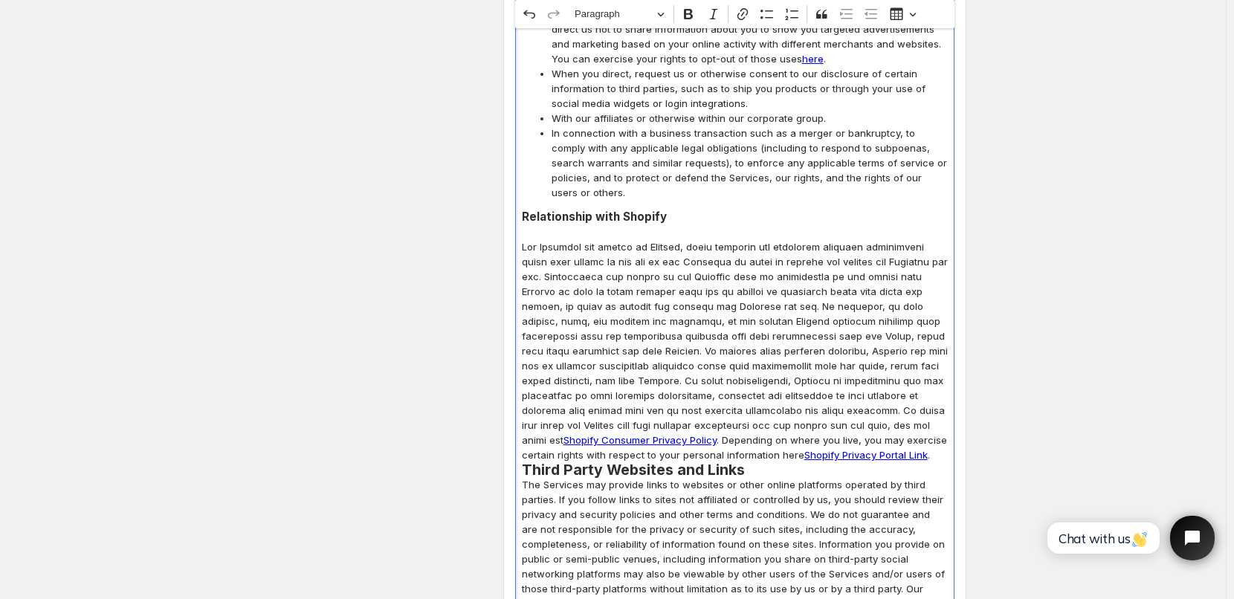
click at [804, 396] on p "Shopify Consumer Privacy Policy . Depending on where you live, you may exercise…" at bounding box center [735, 350] width 426 height 223
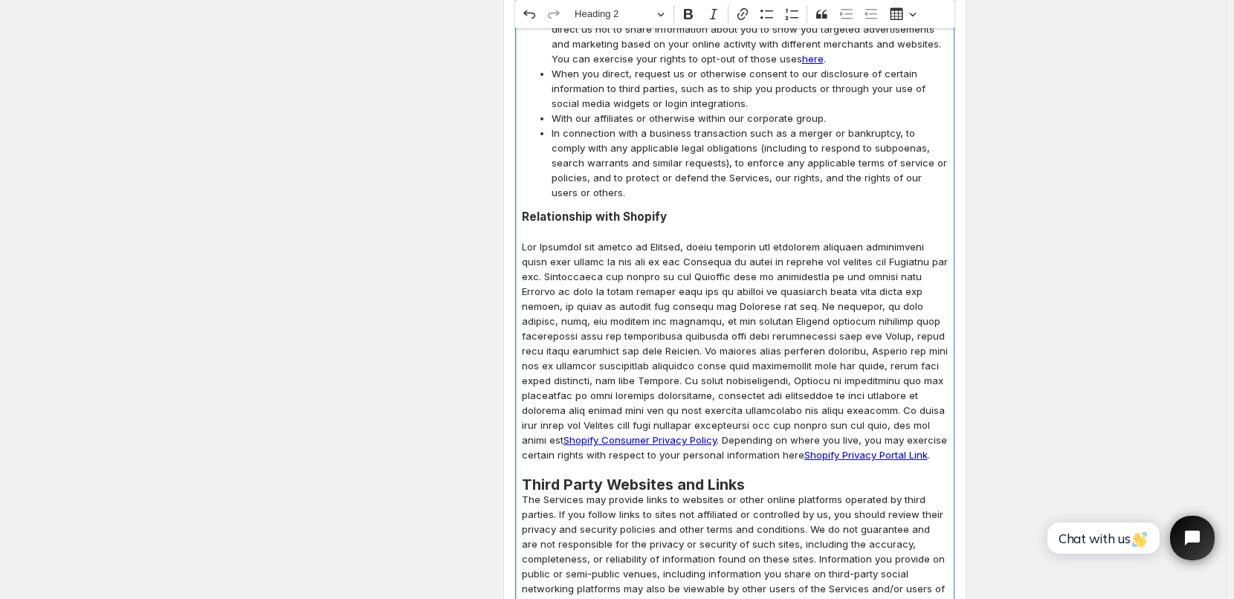
click at [751, 477] on h2 "Third Party Websites and Links" at bounding box center [735, 484] width 426 height 15
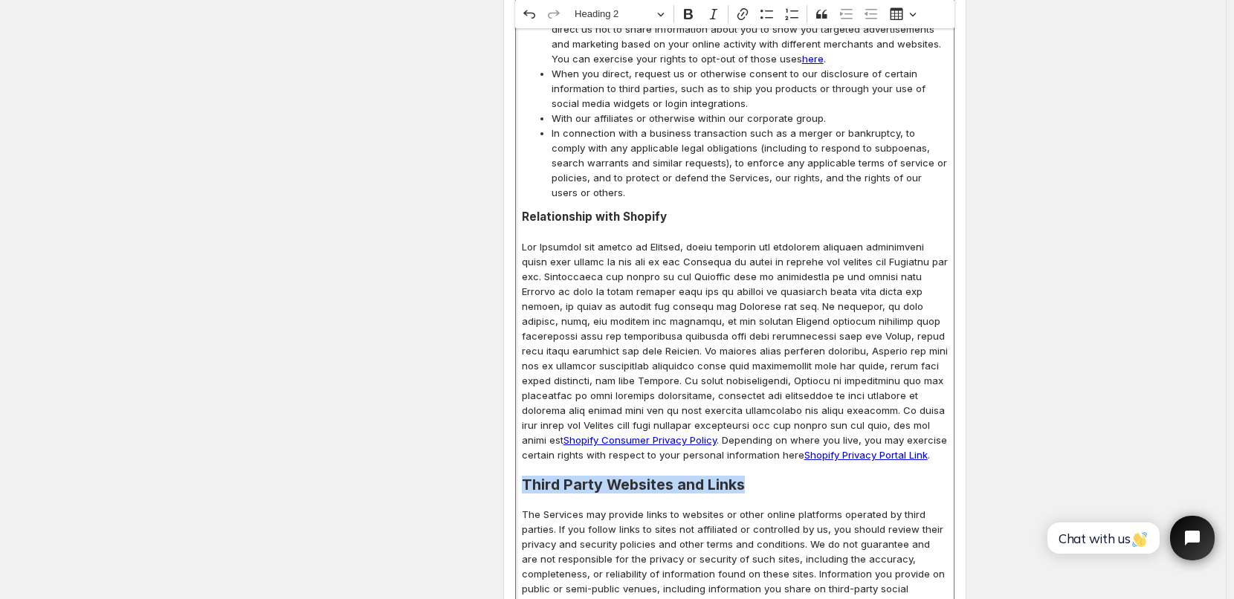
drag, startPoint x: 527, startPoint y: 422, endPoint x: 751, endPoint y: 428, distance: 223.9
click at [751, 477] on h2 "Third Party Websites and Links" at bounding box center [735, 484] width 426 height 15
click at [622, 12] on span "Heading 2" at bounding box center [613, 14] width 77 height 18
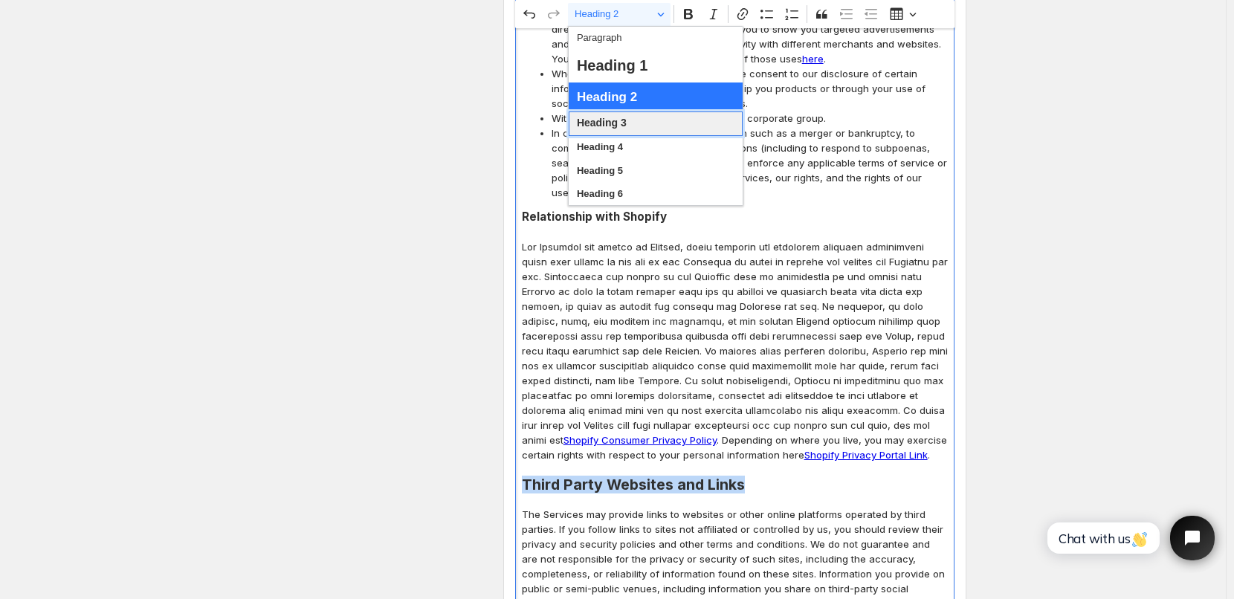
click at [616, 123] on span "Heading 3" at bounding box center [602, 123] width 50 height 19
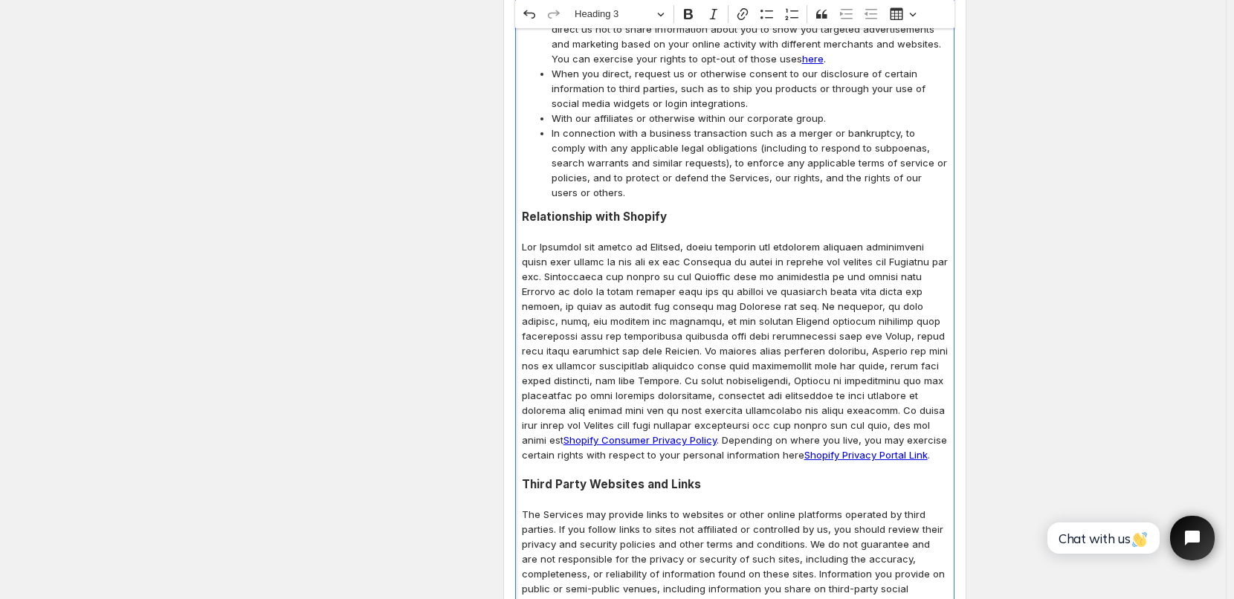
click at [764, 239] on p "Shopify Consumer Privacy Policy . Depending on where you live, you may exercise…" at bounding box center [735, 350] width 426 height 223
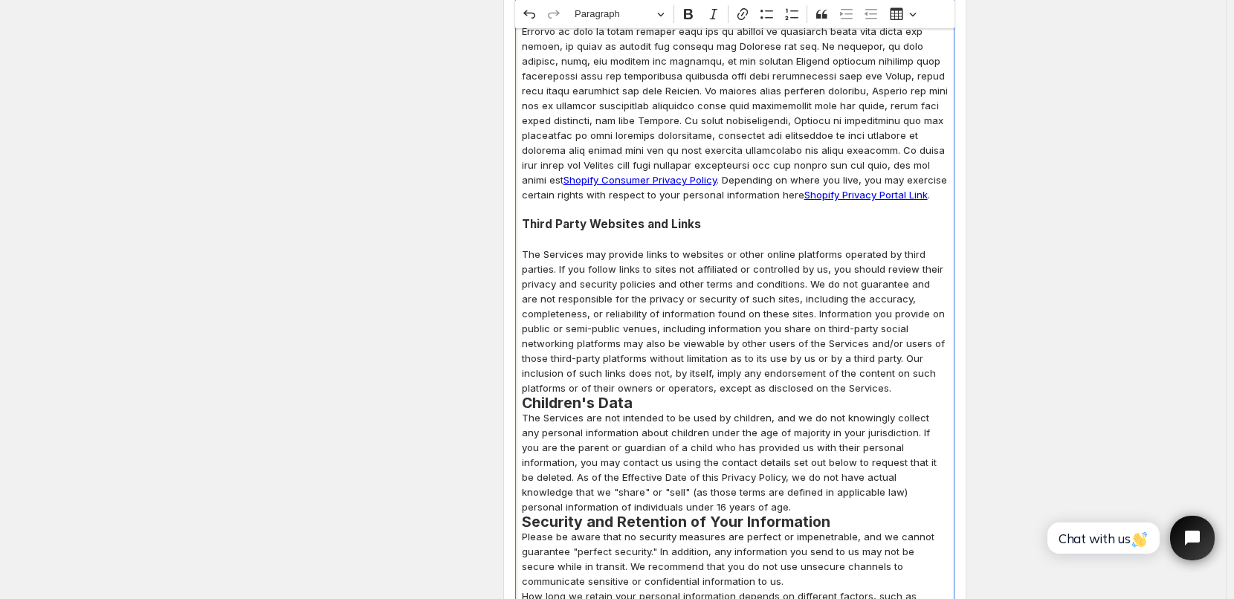
scroll to position [3757, 0]
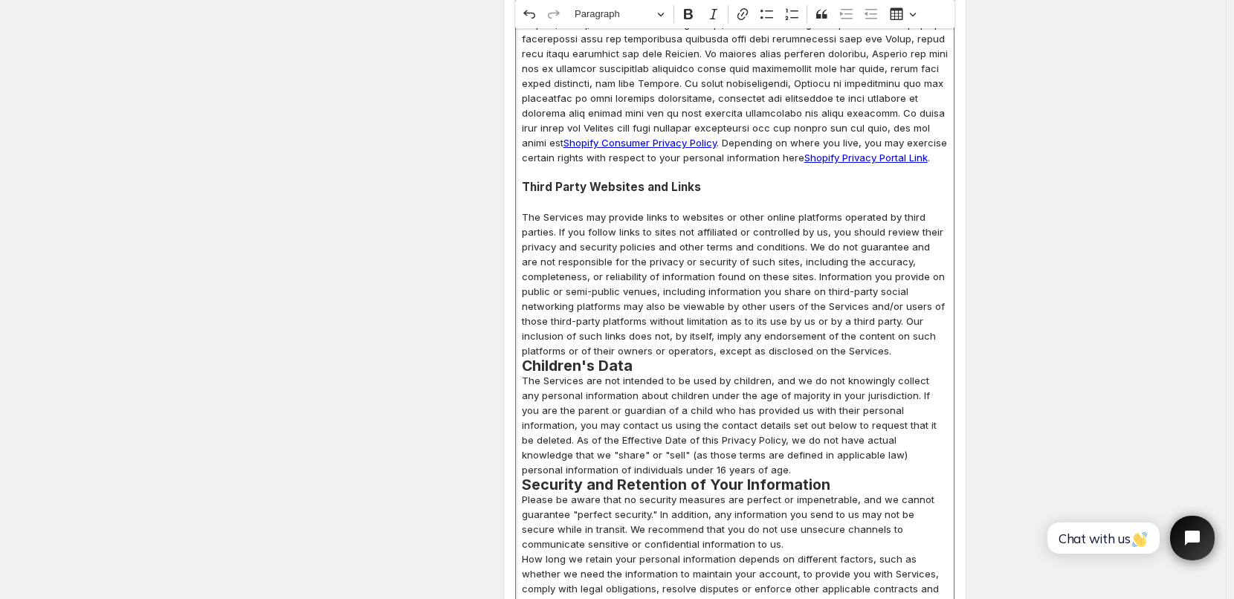
click at [888, 289] on p "The Services may provide links to websites or other online platforms operated b…" at bounding box center [735, 284] width 426 height 149
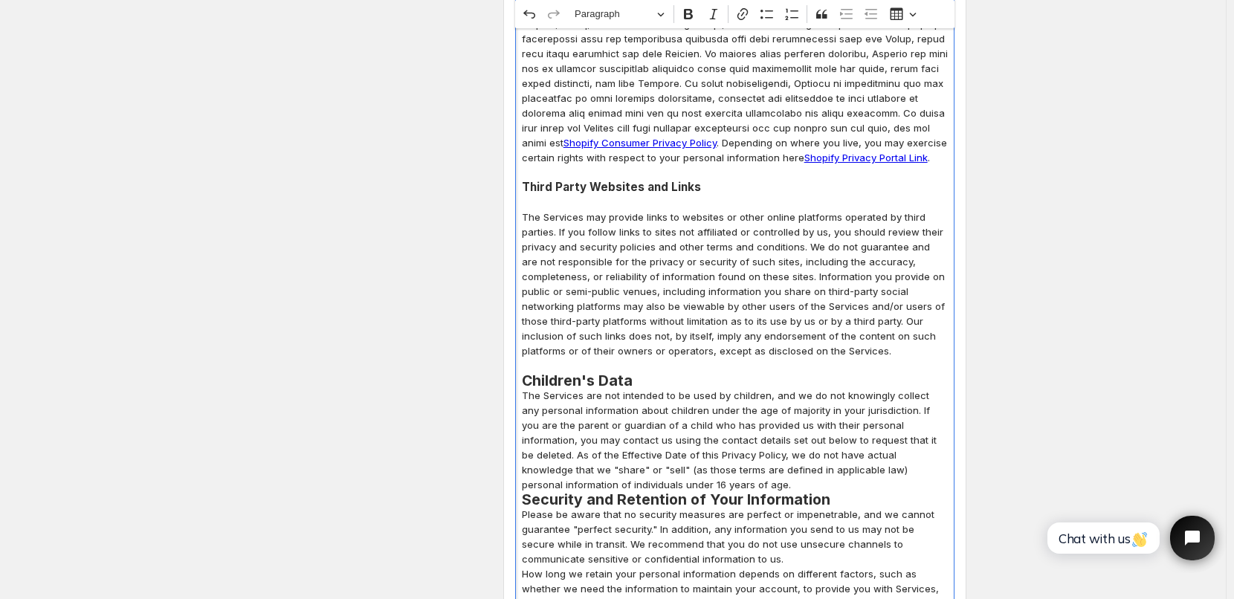
click at [656, 358] on p "Editor editing area: main. Press Alt+0 for help." at bounding box center [735, 365] width 426 height 15
click at [656, 373] on h2 "Children's Data" at bounding box center [735, 380] width 426 height 15
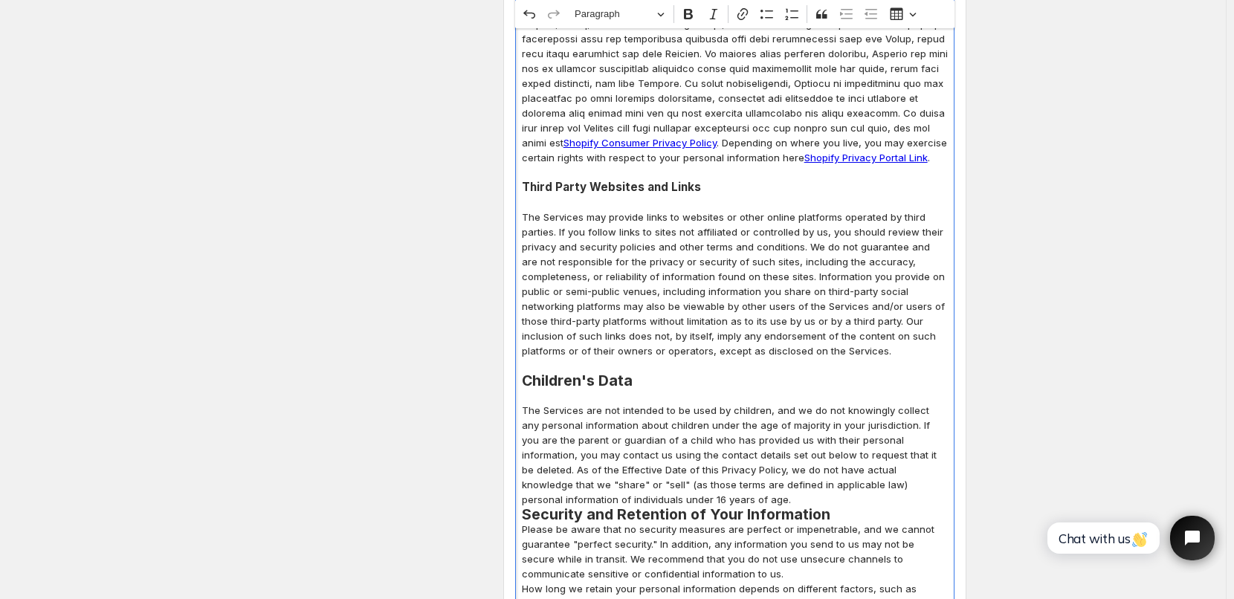
click at [638, 443] on p "The Services are not intended to be used by children, and we do not knowingly c…" at bounding box center [735, 455] width 426 height 104
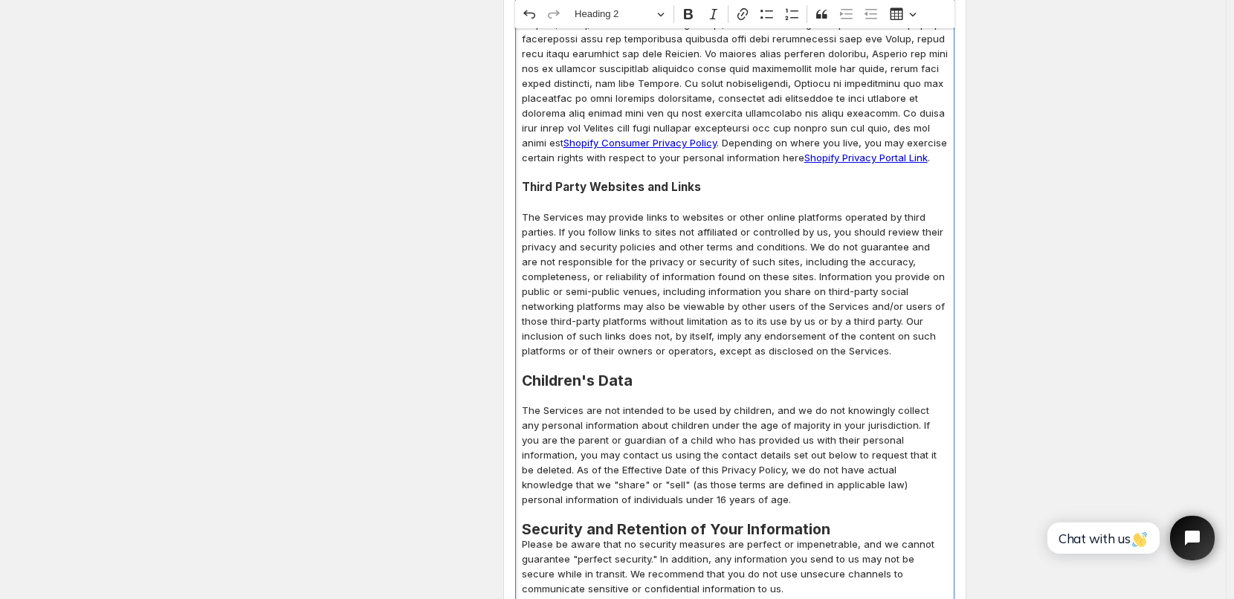
click at [827, 522] on h2 "Security and Retention of Your Information" at bounding box center [735, 529] width 426 height 15
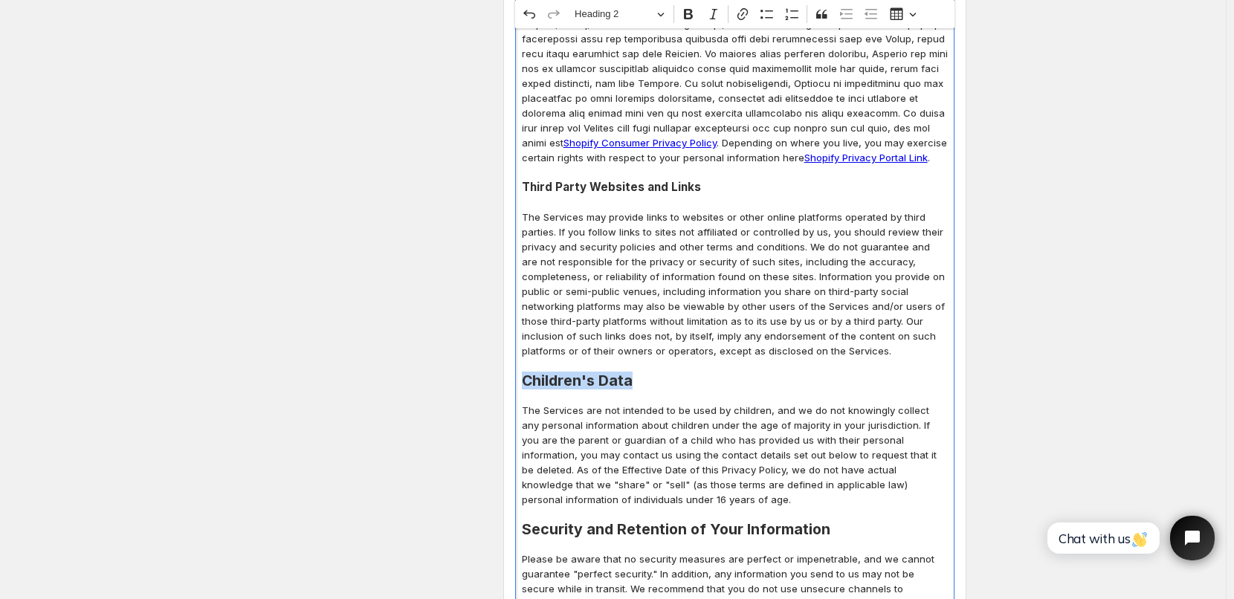
drag, startPoint x: 564, startPoint y: 320, endPoint x: 642, endPoint y: 320, distance: 78.1
click at [642, 373] on h2 "Children's Data" at bounding box center [735, 380] width 426 height 15
click at [587, 21] on span "Heading 2" at bounding box center [613, 14] width 77 height 18
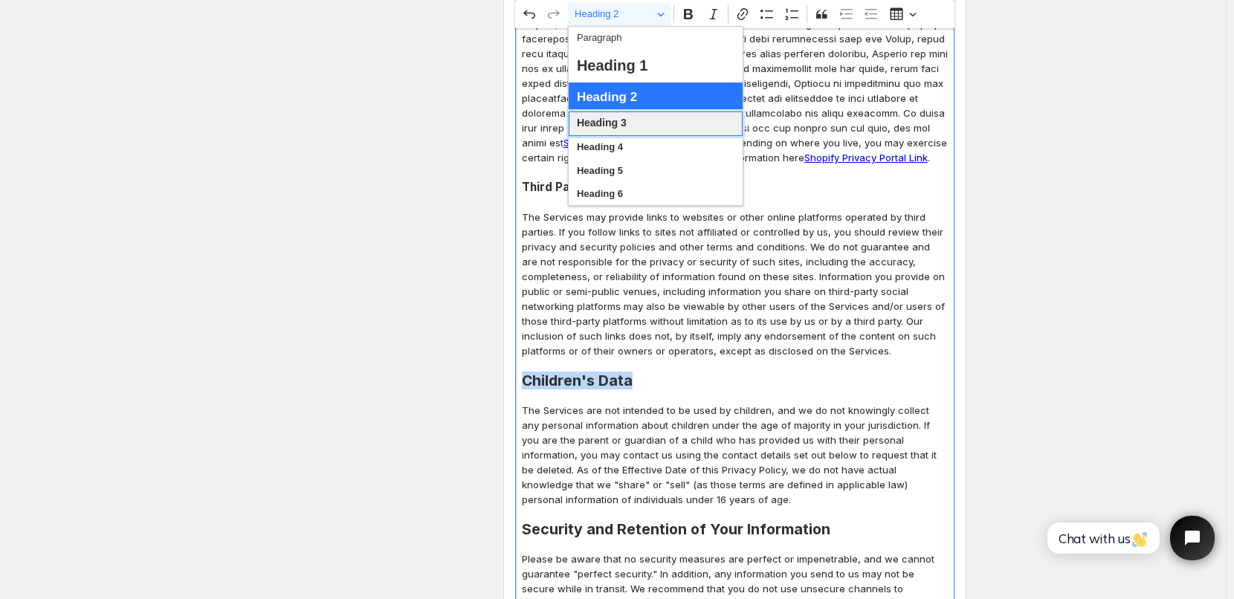
click at [598, 123] on span "Heading 3" at bounding box center [602, 123] width 50 height 19
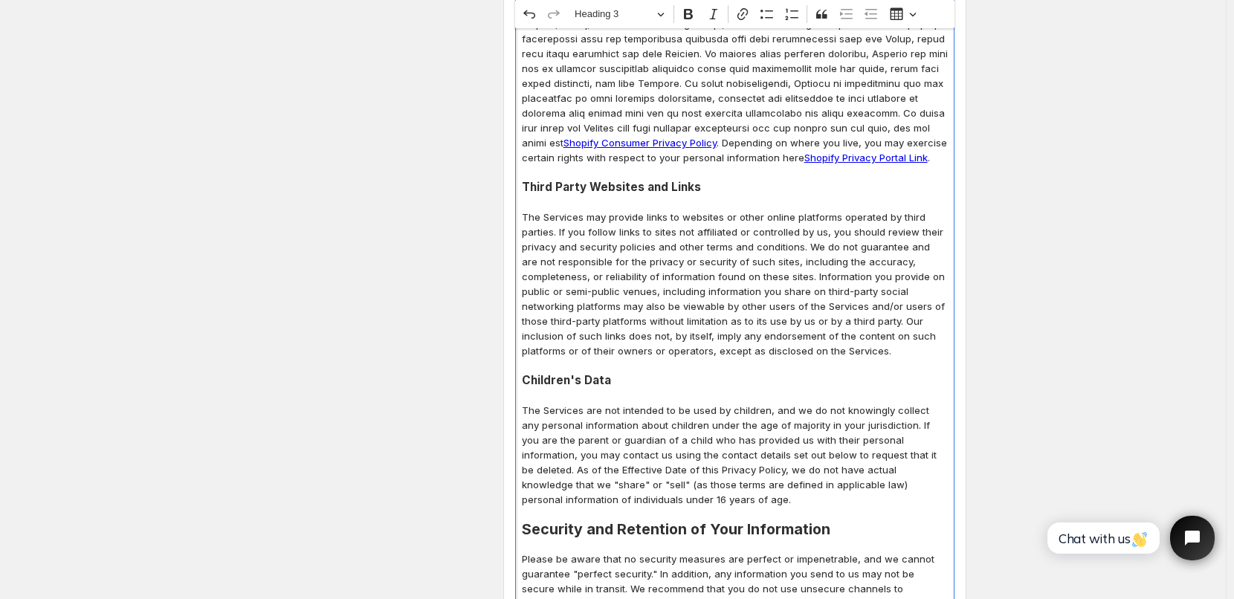
click at [633, 373] on h3 "Children's Data" at bounding box center [735, 380] width 426 height 15
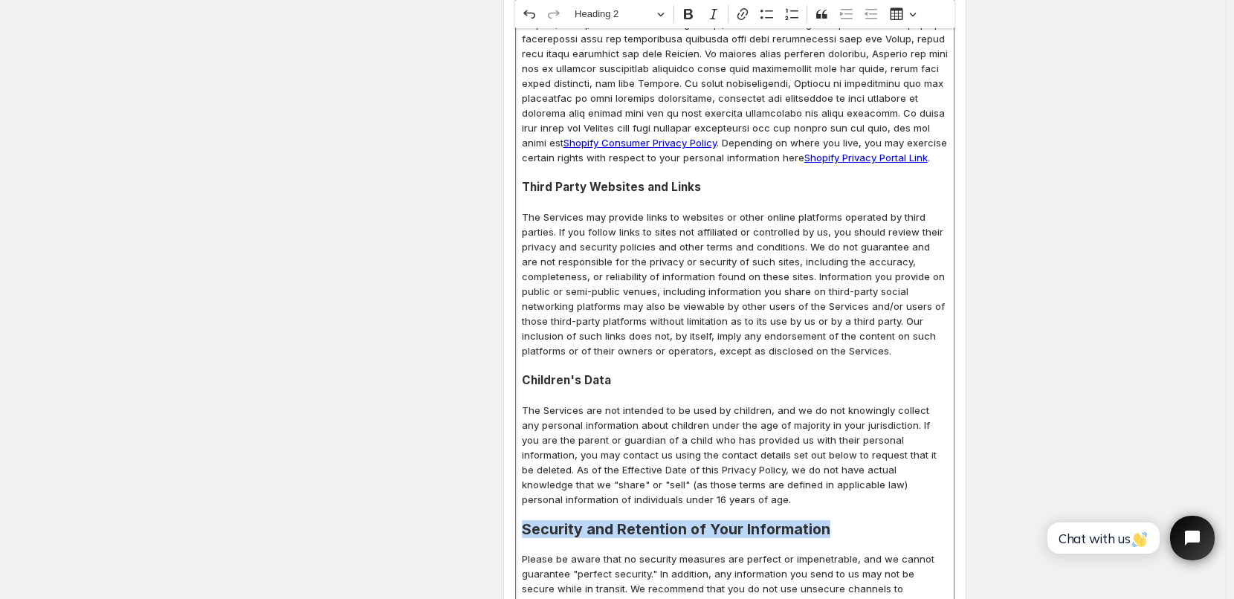
drag, startPoint x: 528, startPoint y: 465, endPoint x: 835, endPoint y: 471, distance: 307.1
click at [835, 522] on h2 "Security and Retention of Your Information" at bounding box center [735, 529] width 426 height 15
click at [634, 8] on span "Heading 2" at bounding box center [613, 14] width 77 height 18
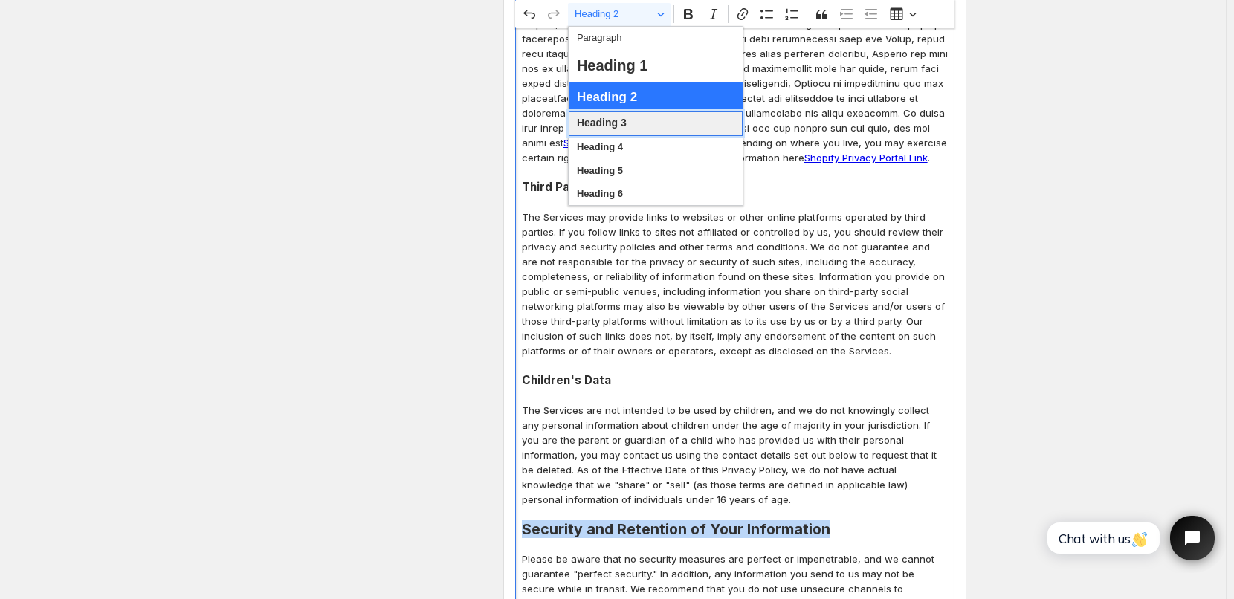
click at [611, 130] on span "Heading 3" at bounding box center [602, 123] width 50 height 19
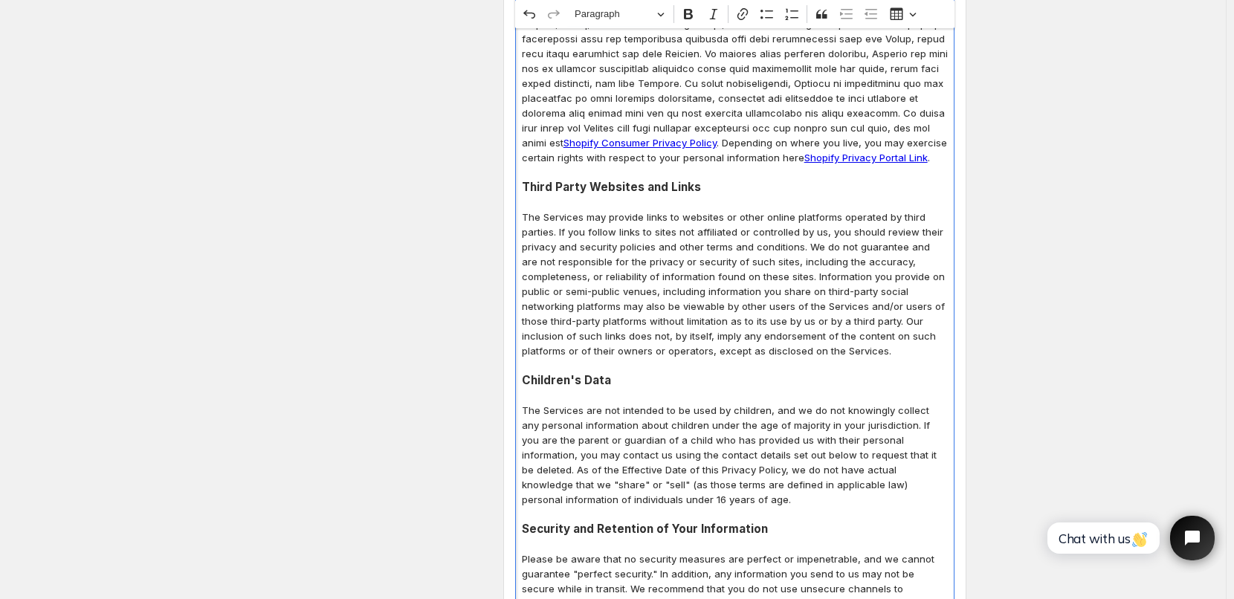
click at [714, 250] on p "The Services may provide links to websites or other online platforms operated b…" at bounding box center [735, 284] width 426 height 149
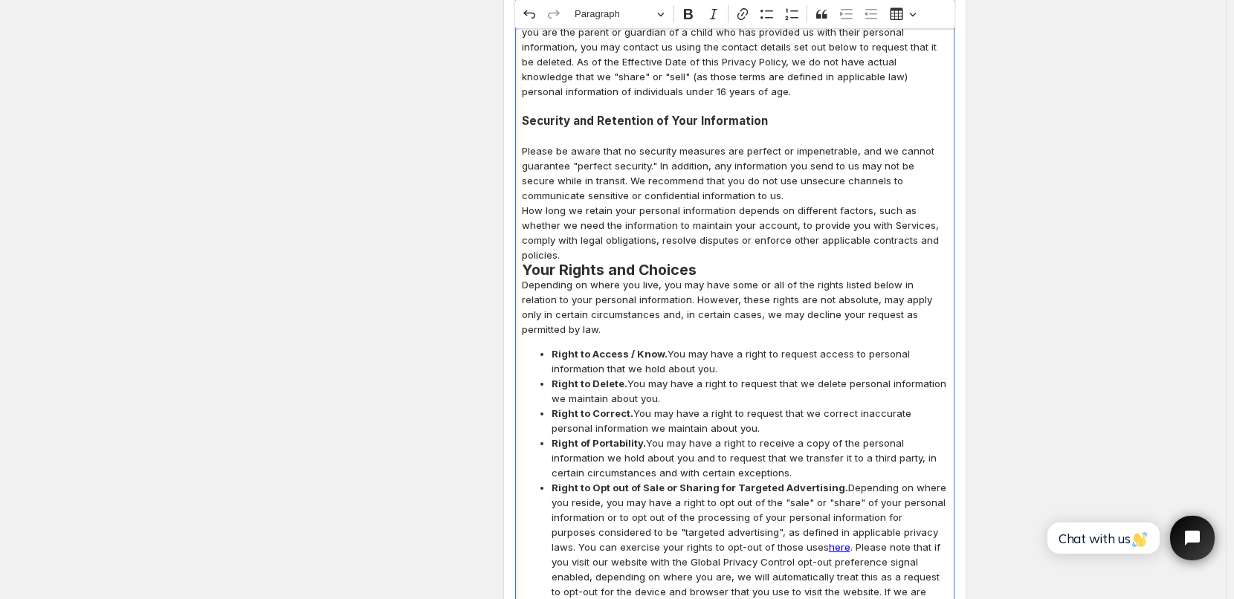
scroll to position [4203, 0]
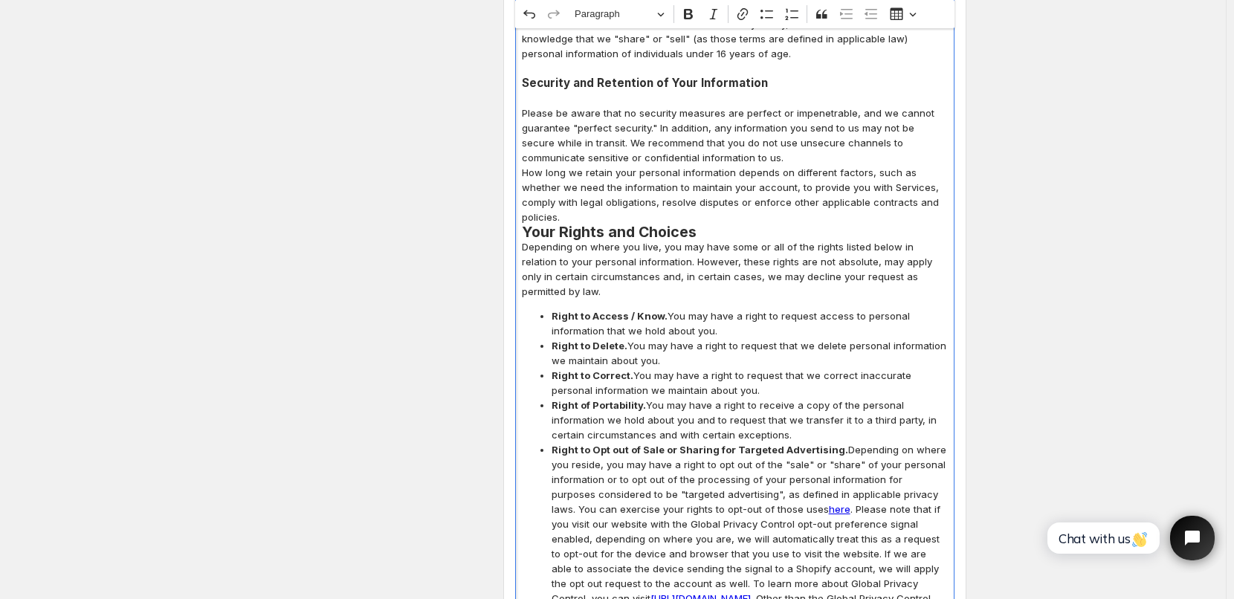
click at [918, 165] on p "How long we retain your personal information depends on different factors, such…" at bounding box center [735, 194] width 426 height 59
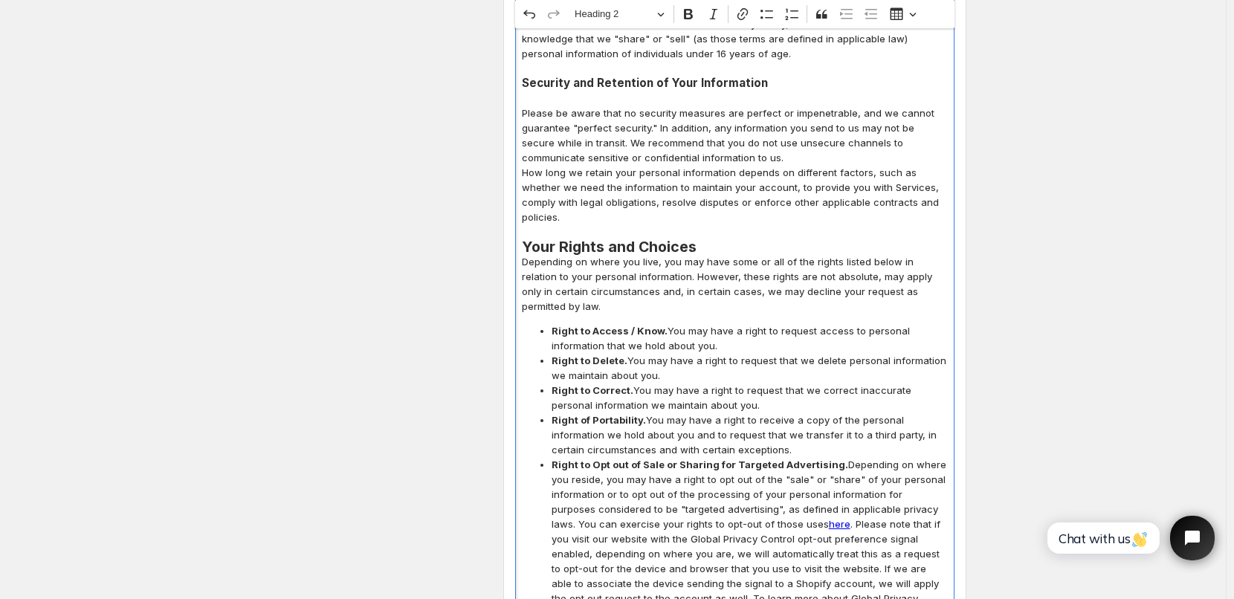
click at [718, 239] on h2 "Your Rights and Choices" at bounding box center [735, 246] width 426 height 15
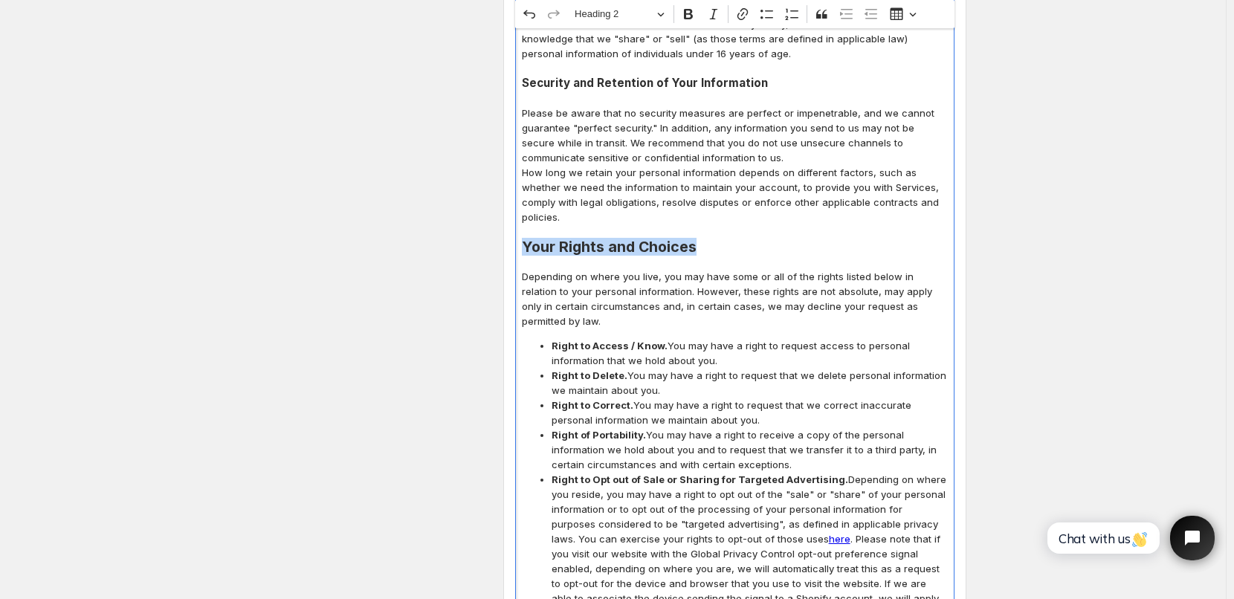
drag, startPoint x: 526, startPoint y: 171, endPoint x: 713, endPoint y: 172, distance: 187.4
click at [713, 239] on h2 "Your Rights and Choices" at bounding box center [735, 246] width 426 height 15
click at [617, 18] on span "Heading 2" at bounding box center [613, 14] width 77 height 18
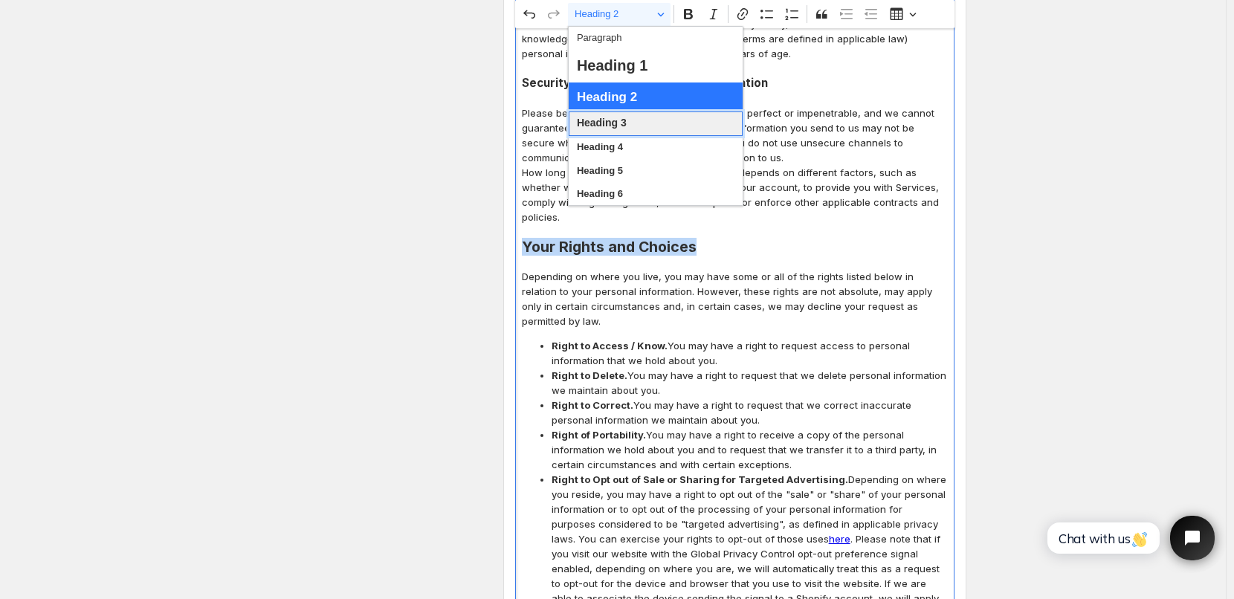
click at [613, 121] on span "Heading 3" at bounding box center [602, 123] width 50 height 19
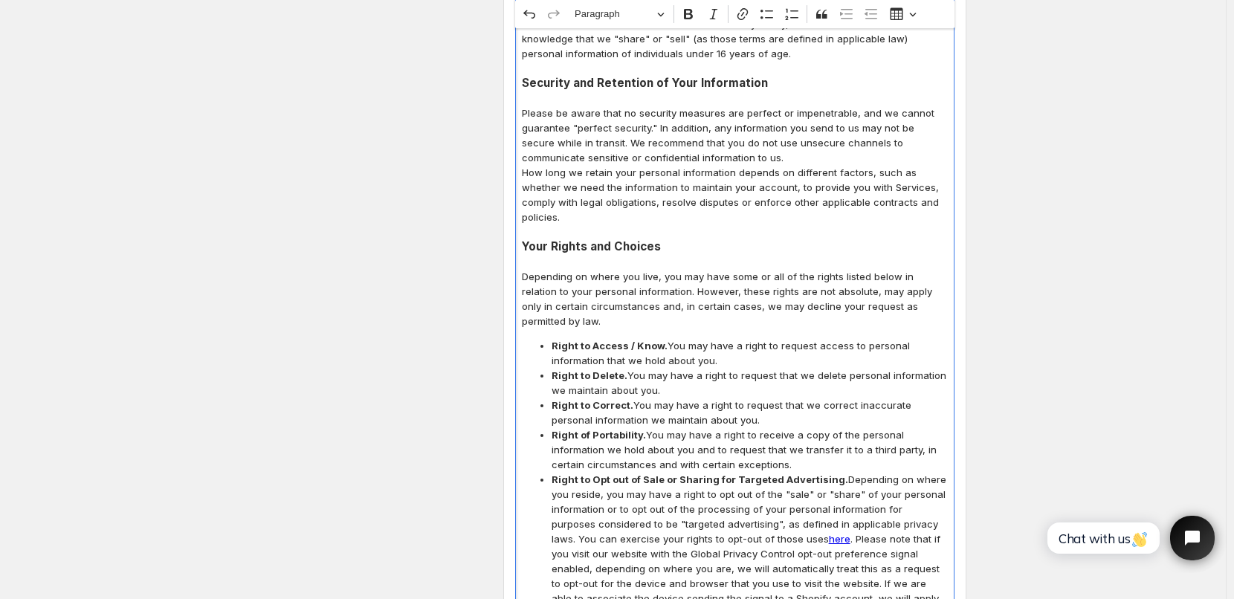
click at [719, 165] on p "How long we retain your personal information depends on different factors, such…" at bounding box center [735, 194] width 426 height 59
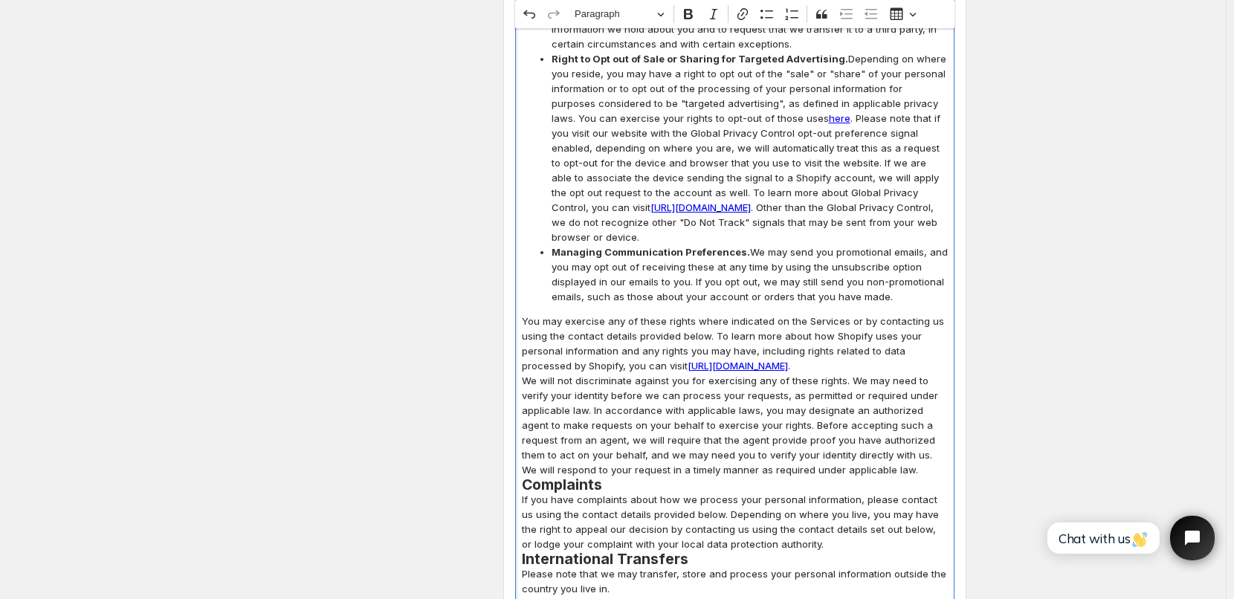
scroll to position [4649, 0]
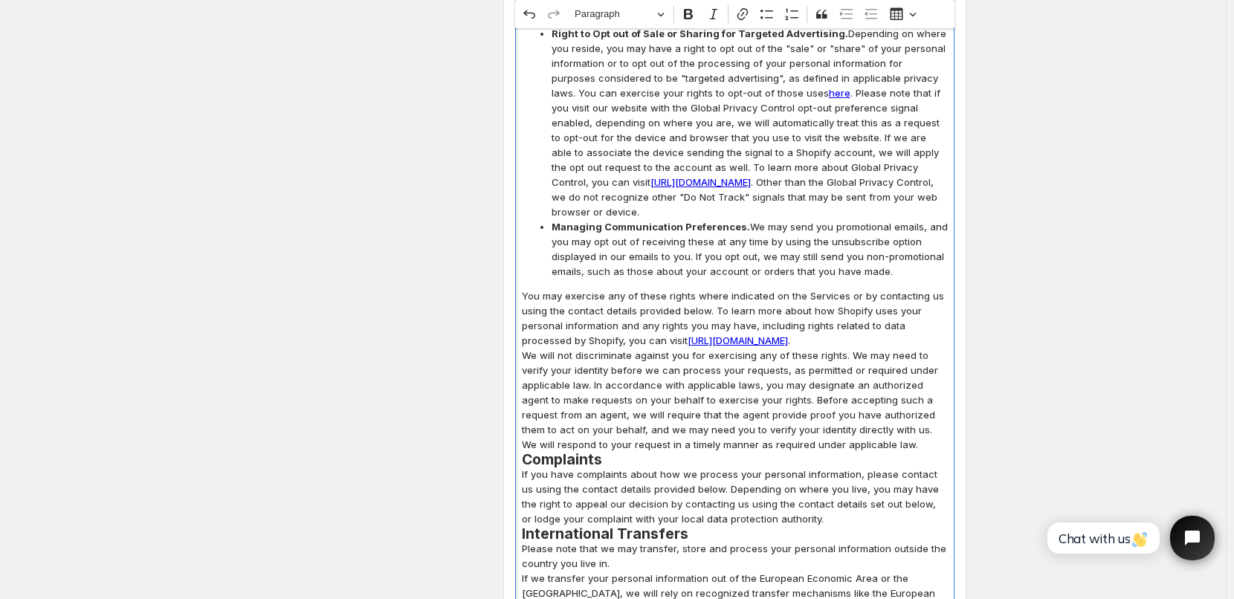
click at [842, 371] on p "We will not discriminate against you for exercising any of these rights. We may…" at bounding box center [735, 400] width 426 height 104
click at [625, 467] on p "If you have complaints about how we process your personal information, please c…" at bounding box center [735, 496] width 426 height 59
click at [625, 452] on h2 "Complaints" at bounding box center [735, 459] width 426 height 15
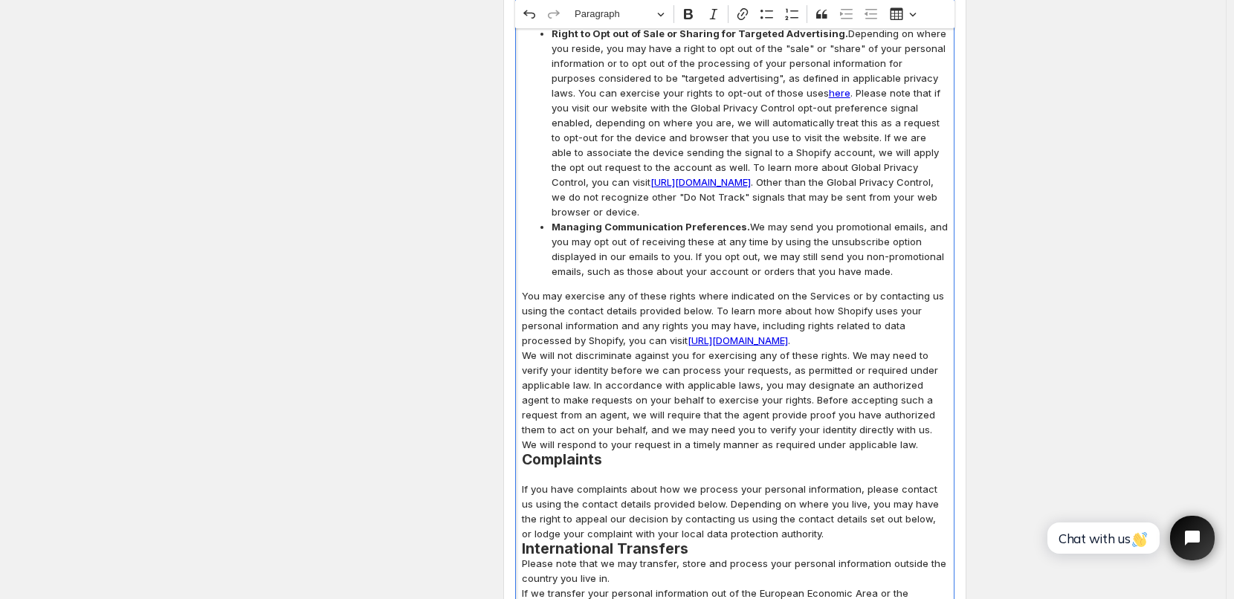
click at [824, 482] on p "If you have complaints about how we process your personal information, please c…" at bounding box center [735, 511] width 426 height 59
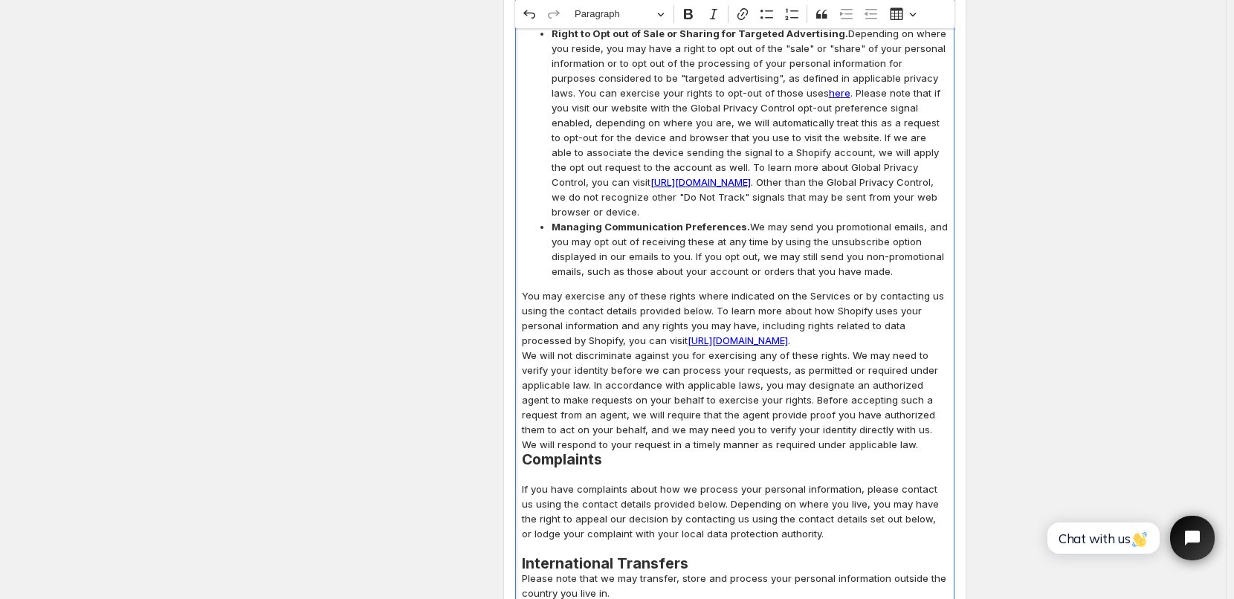
click at [694, 556] on h2 "International Transfers" at bounding box center [735, 563] width 426 height 15
click at [839, 375] on p "We will not discriminate against you for exercising any of these rights. We may…" at bounding box center [735, 400] width 426 height 104
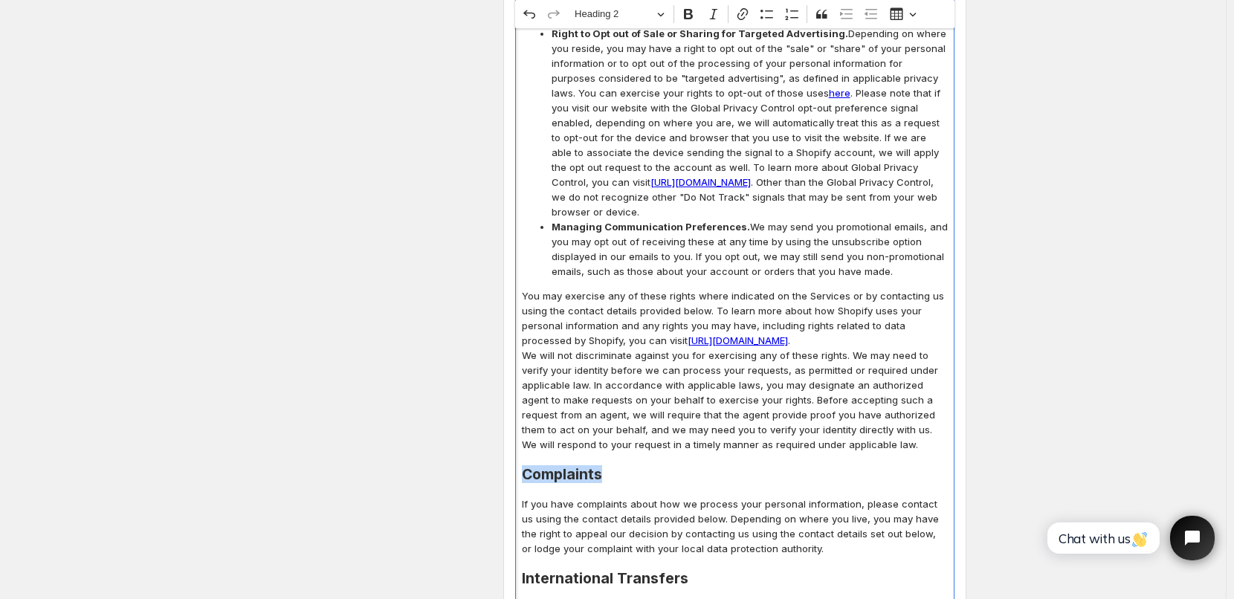
drag, startPoint x: 528, startPoint y: 401, endPoint x: 630, endPoint y: 393, distance: 102.2
click at [630, 467] on h2 "Complaints" at bounding box center [735, 474] width 426 height 15
click at [631, 19] on span "Heading 2" at bounding box center [613, 14] width 77 height 18
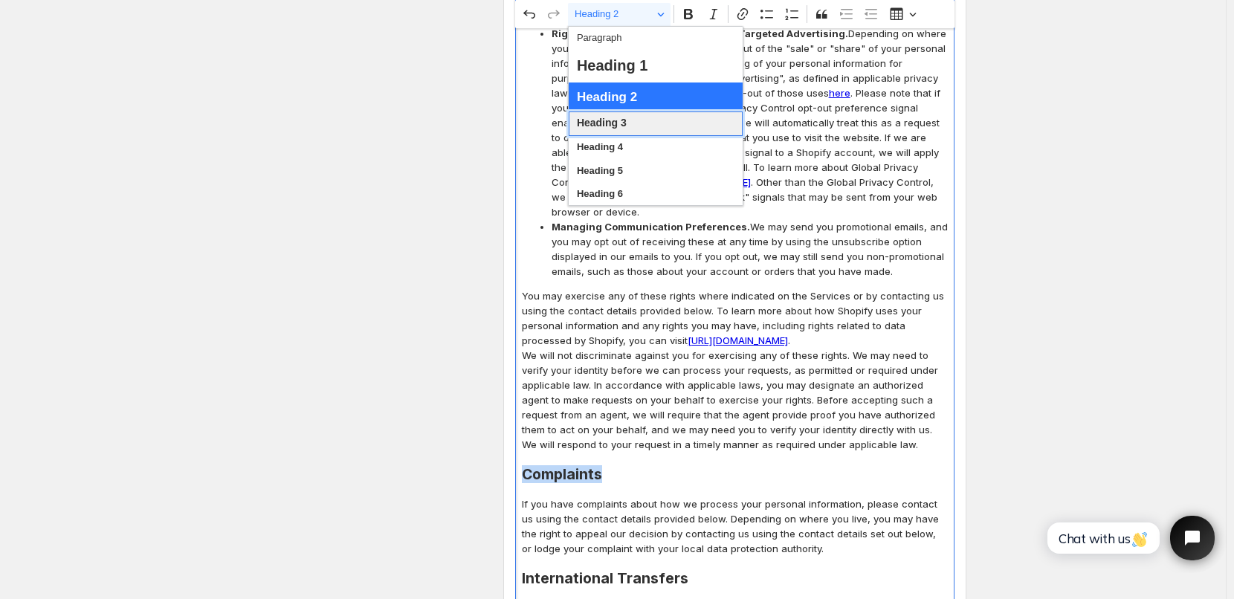
click at [611, 125] on span "Heading 3" at bounding box center [602, 123] width 50 height 19
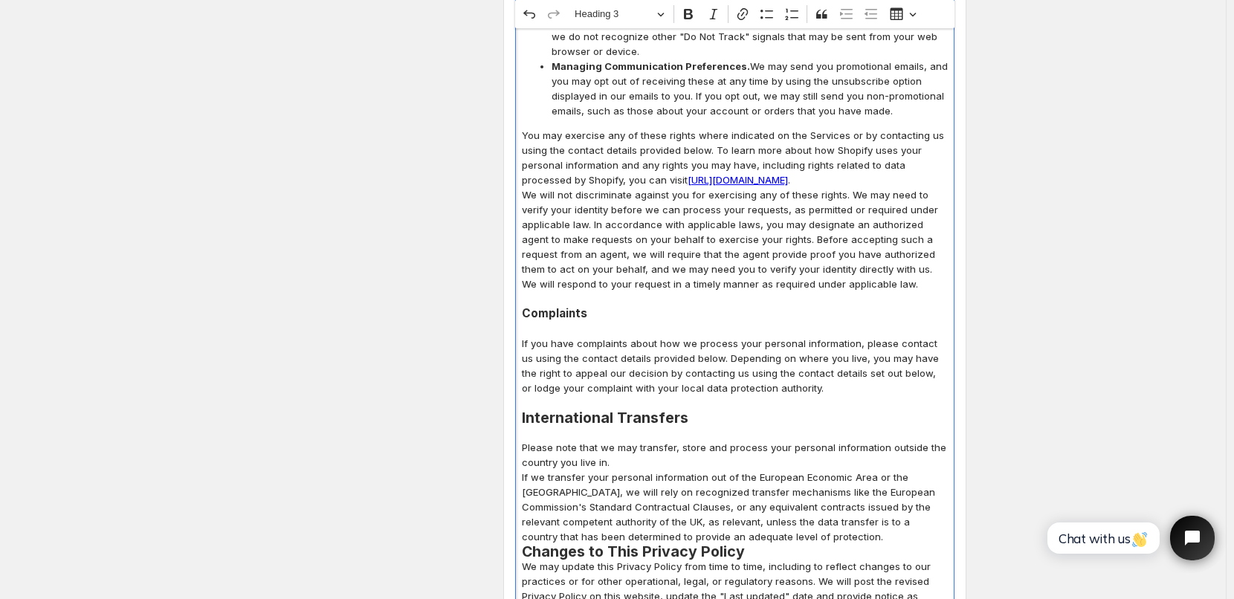
scroll to position [4798, 0]
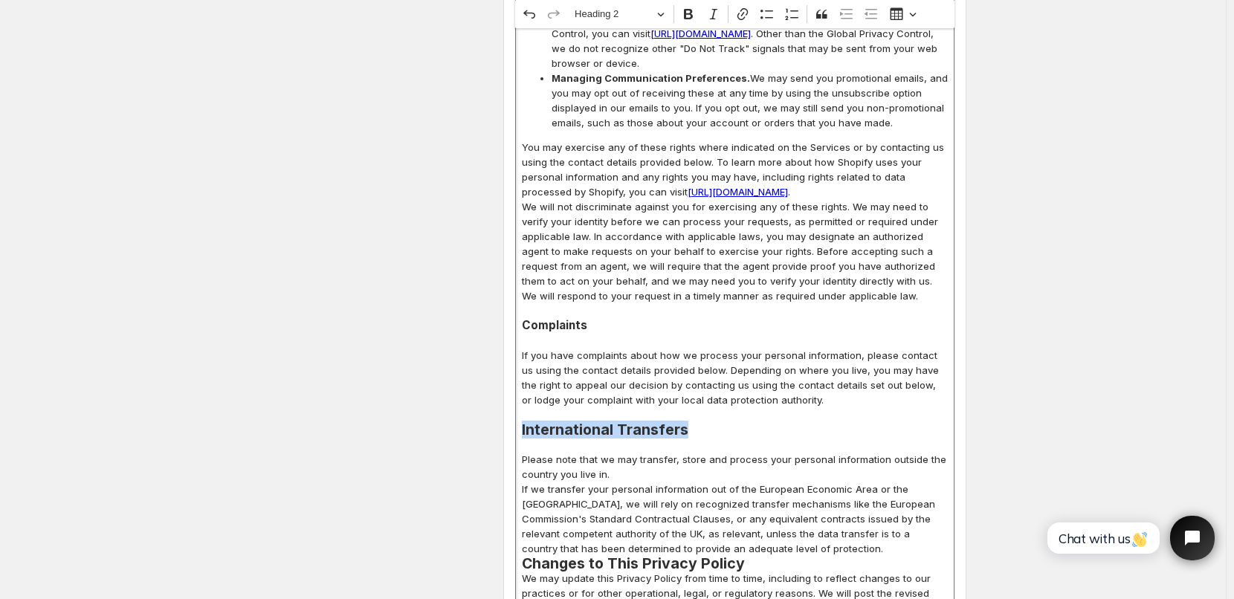
drag, startPoint x: 526, startPoint y: 356, endPoint x: 734, endPoint y: 357, distance: 208.2
click at [734, 422] on h2 "International Transfers" at bounding box center [735, 429] width 426 height 15
click at [640, 16] on span "Heading 2" at bounding box center [613, 14] width 77 height 18
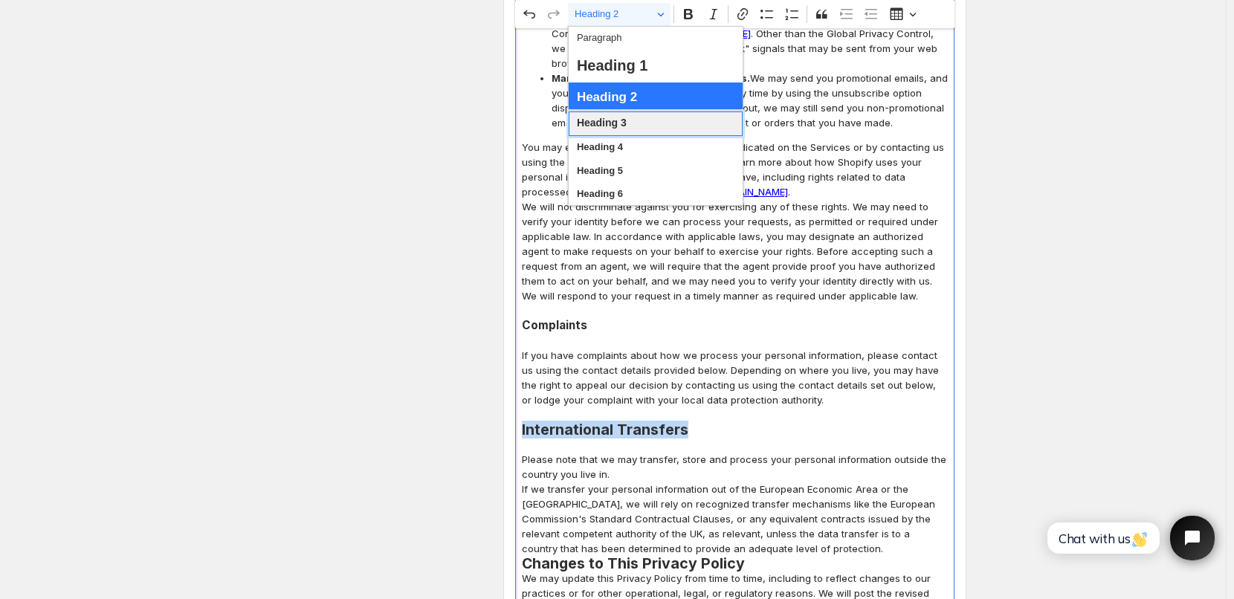
click at [621, 122] on span "Heading 3" at bounding box center [602, 123] width 50 height 19
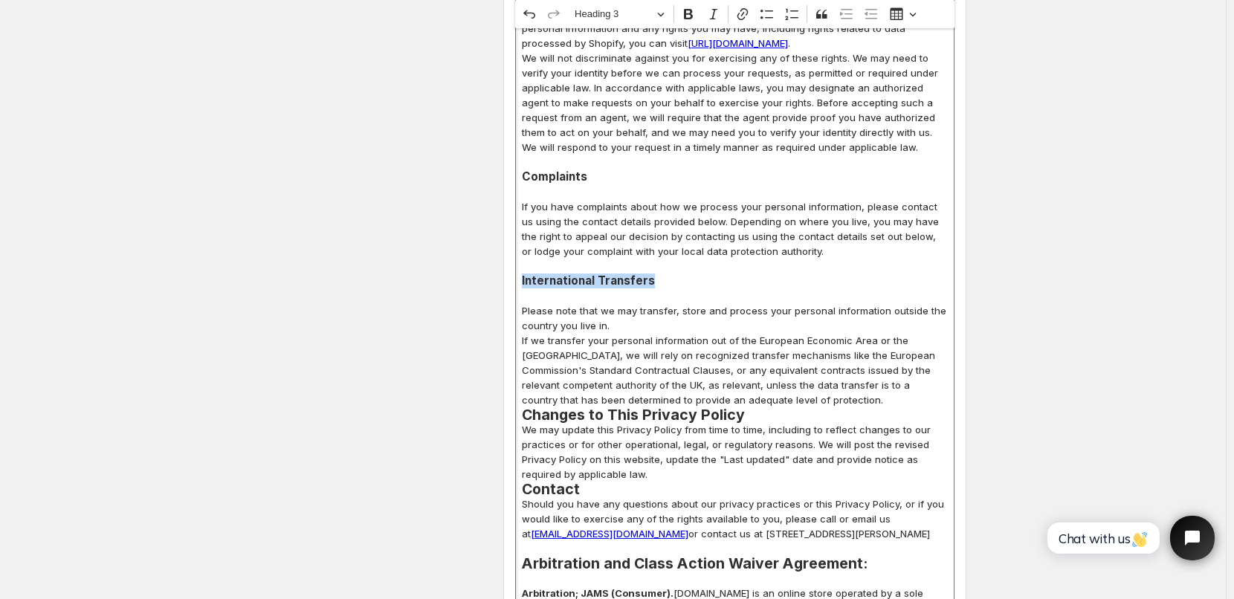
scroll to position [5095, 0]
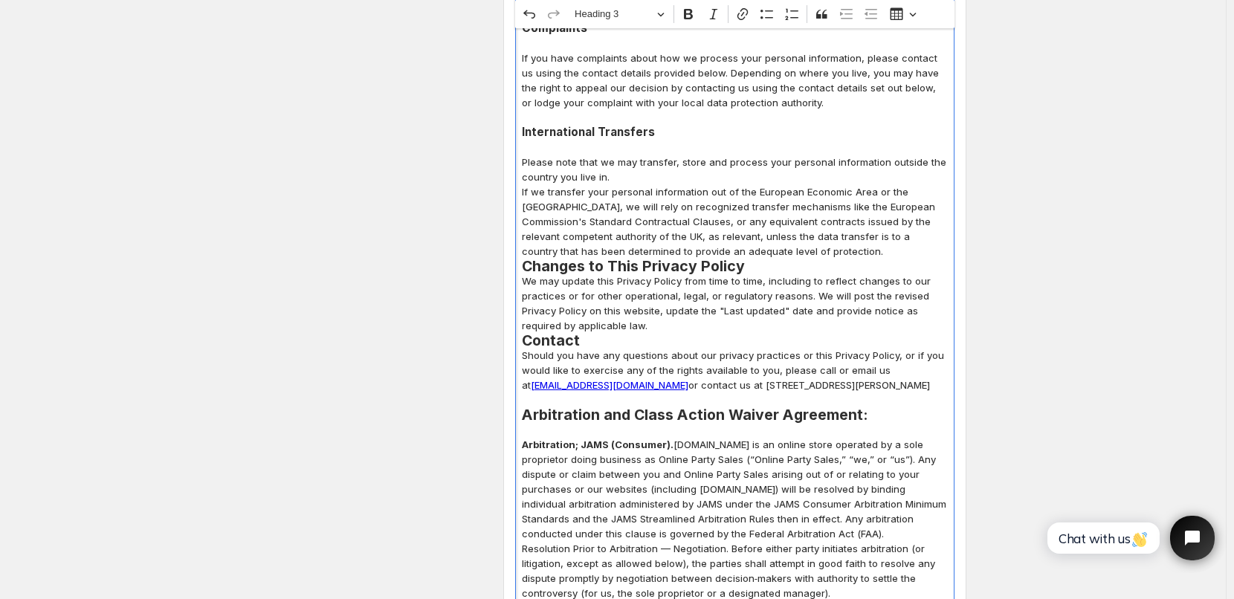
click at [777, 184] on p "If we transfer your personal information out of the European Economic Area or t…" at bounding box center [735, 221] width 426 height 74
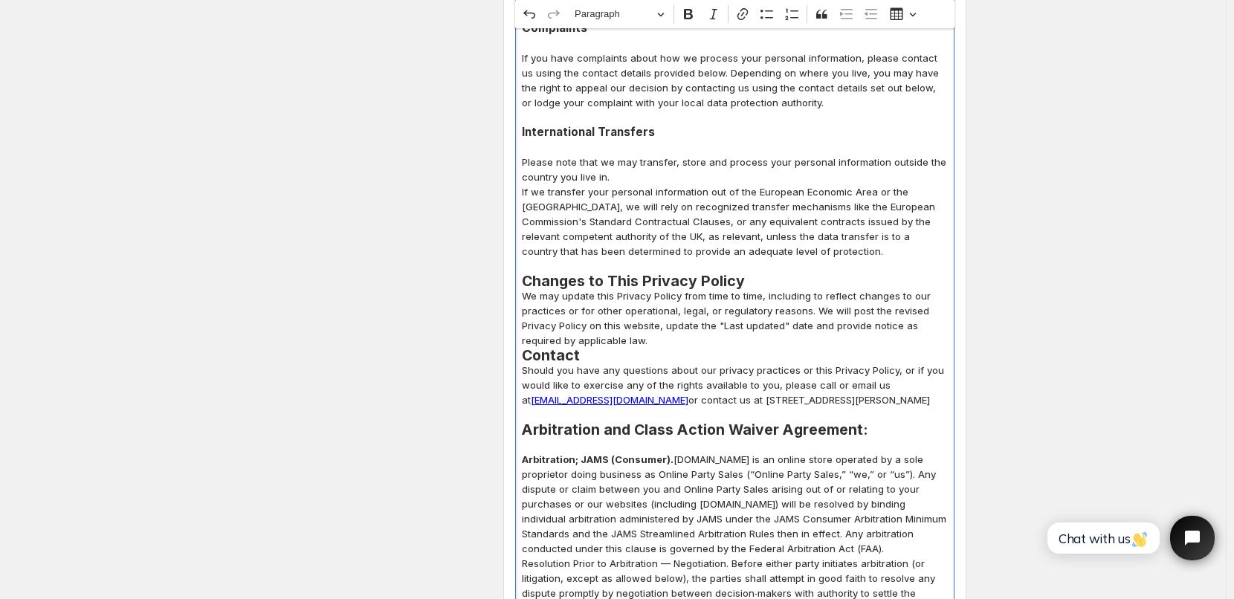
click at [747, 274] on h2 "Changes to This Privacy Policy" at bounding box center [735, 281] width 426 height 15
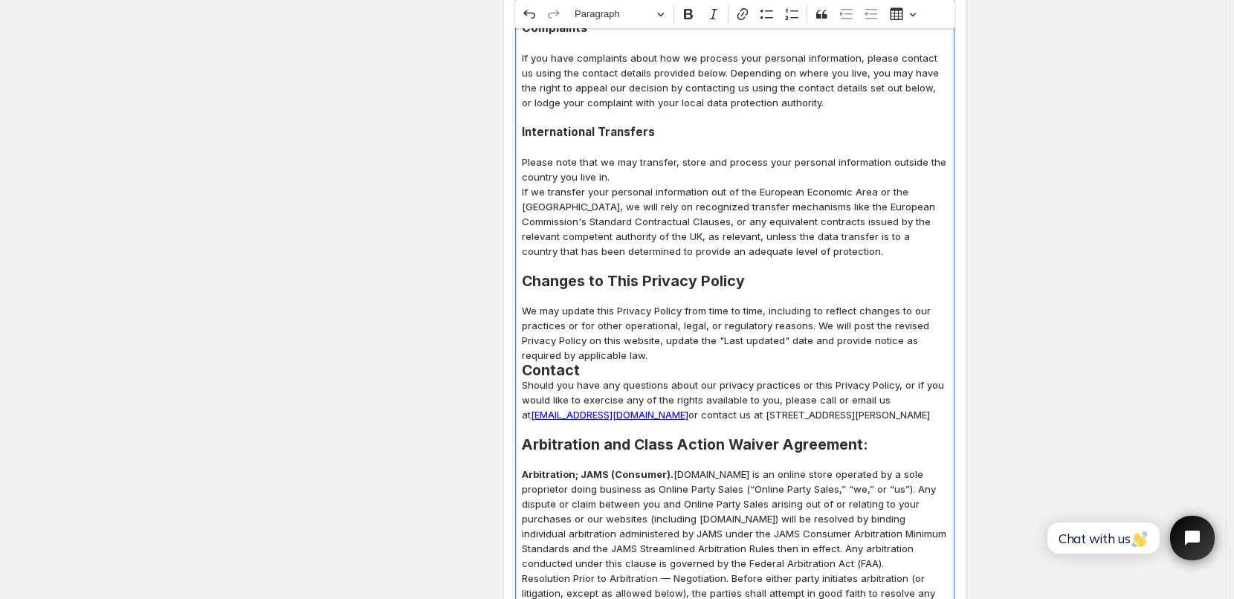
click at [688, 303] on p "We may update this Privacy Policy from time to time, including to reflect chang…" at bounding box center [735, 332] width 426 height 59
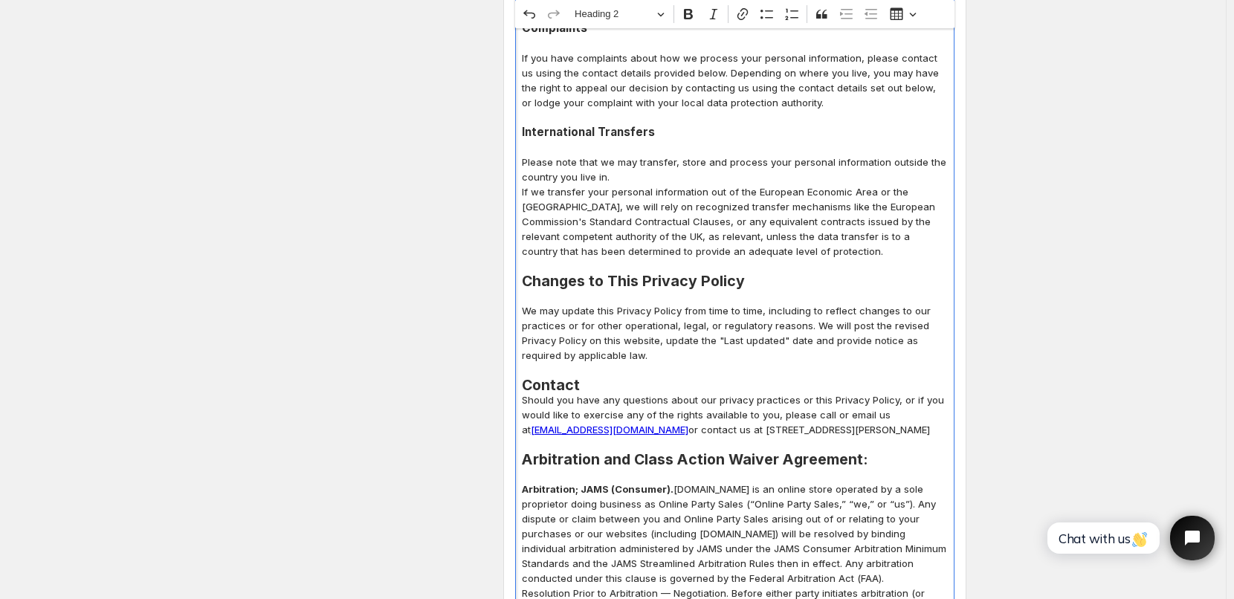
click at [589, 378] on h2 "Contact" at bounding box center [735, 385] width 426 height 15
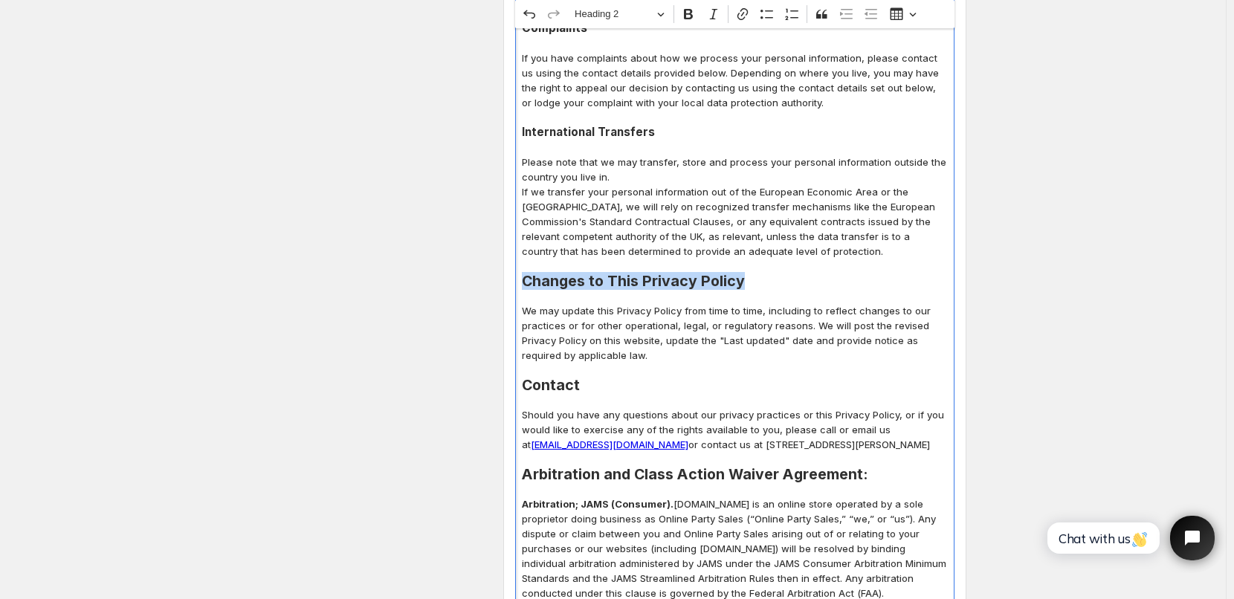
drag, startPoint x: 529, startPoint y: 203, endPoint x: 754, endPoint y: 207, distance: 224.6
click at [754, 274] on h2 "Changes to This Privacy Policy" at bounding box center [735, 281] width 426 height 15
click at [667, 19] on button "Heading 2" at bounding box center [619, 14] width 103 height 23
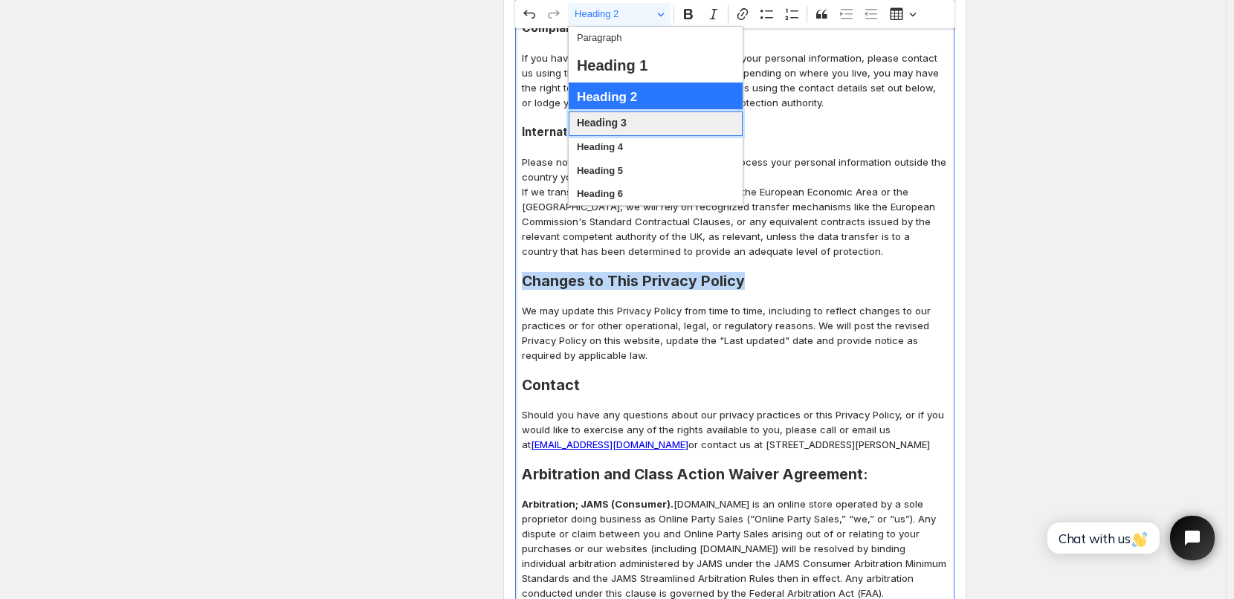
click at [622, 123] on span "Heading 3" at bounding box center [602, 123] width 50 height 19
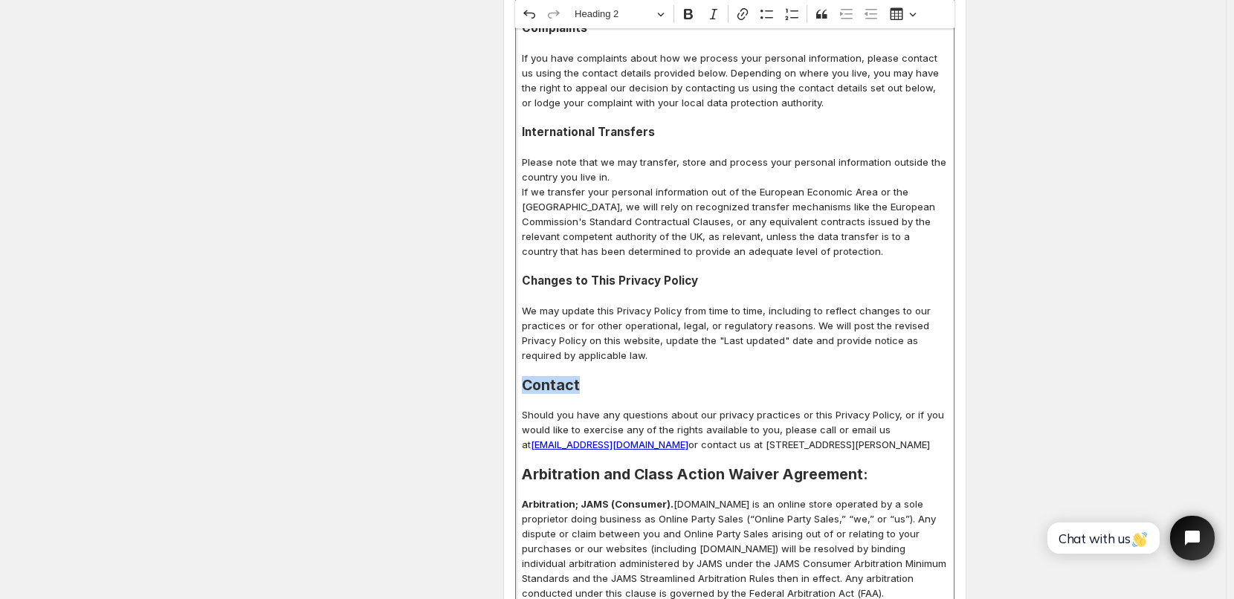
drag, startPoint x: 527, startPoint y: 312, endPoint x: 601, endPoint y: 308, distance: 73.7
click at [601, 378] on h2 "Contact" at bounding box center [735, 385] width 426 height 15
click at [642, 11] on span "Heading 2" at bounding box center [613, 14] width 77 height 18
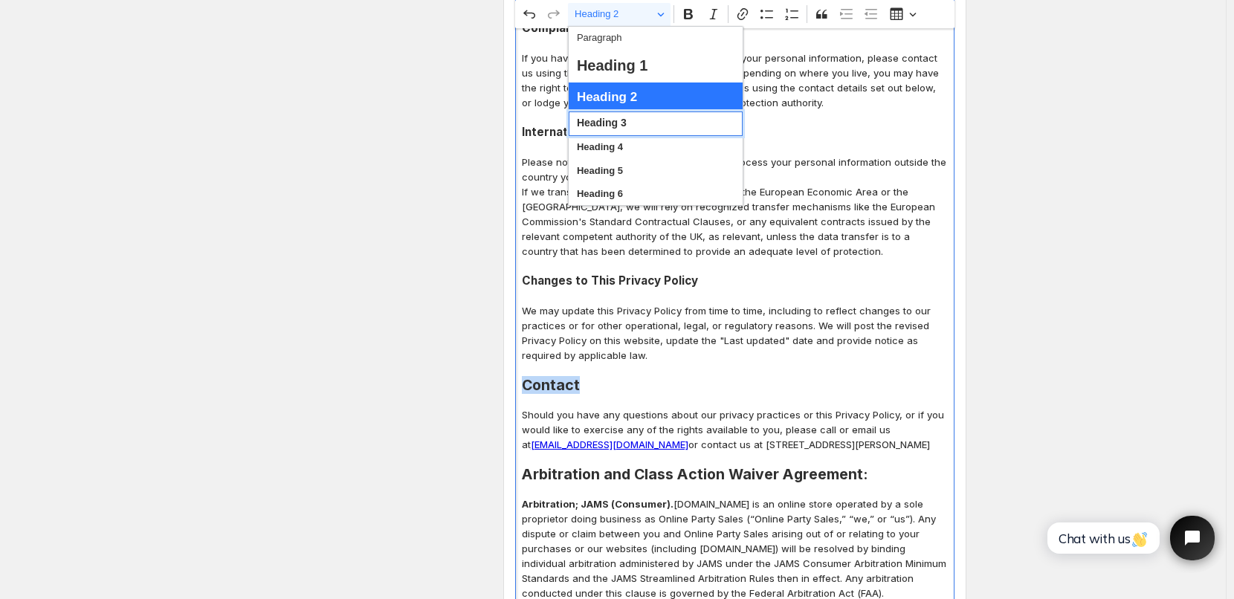
click at [611, 126] on span "Heading 3" at bounding box center [602, 123] width 50 height 19
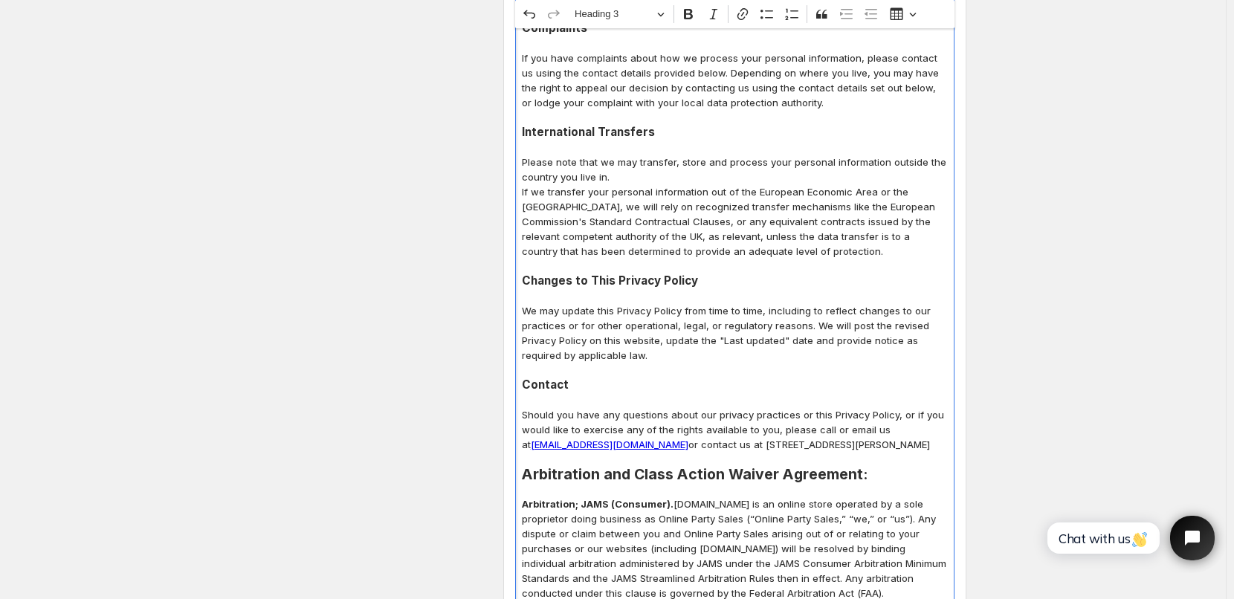
click at [675, 303] on p "We may update this Privacy Policy from time to time, including to reflect chang…" at bounding box center [735, 332] width 426 height 59
